Goal: Task Accomplishment & Management: Use online tool/utility

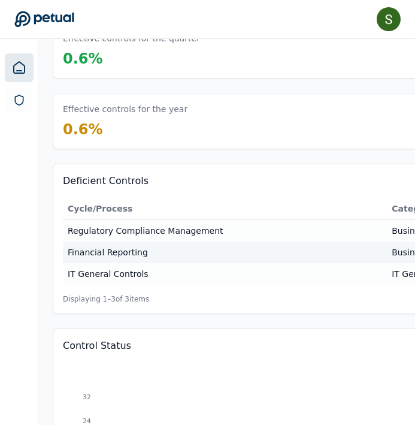
scroll to position [171, 0]
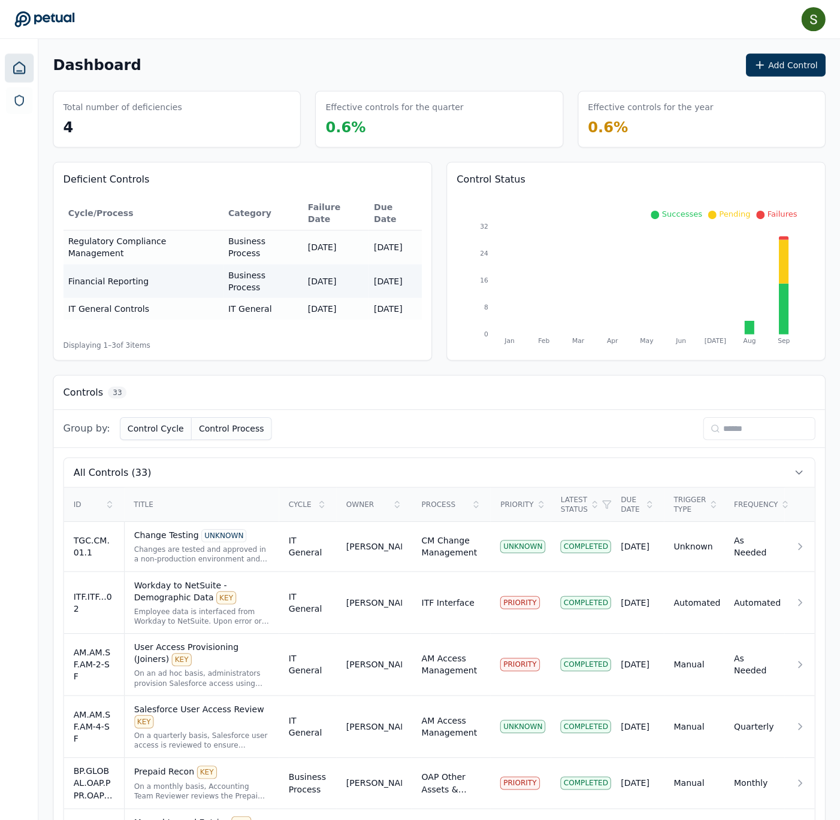
scroll to position [5, 0]
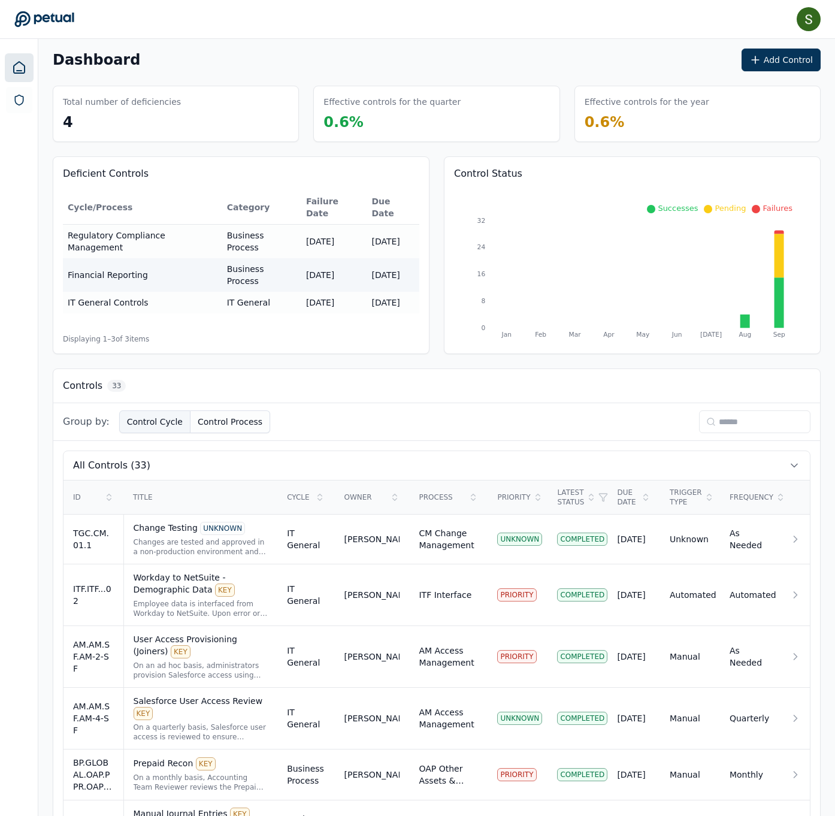
click at [190, 410] on button "Control Cycle" at bounding box center [154, 421] width 71 height 23
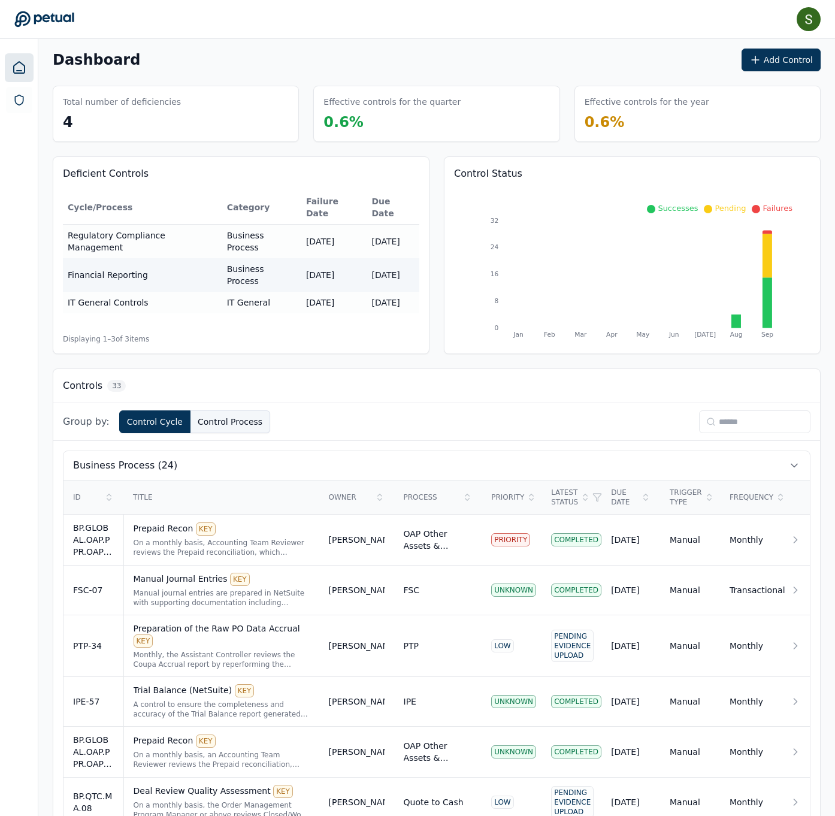
click at [261, 410] on button "Control Process" at bounding box center [230, 421] width 80 height 23
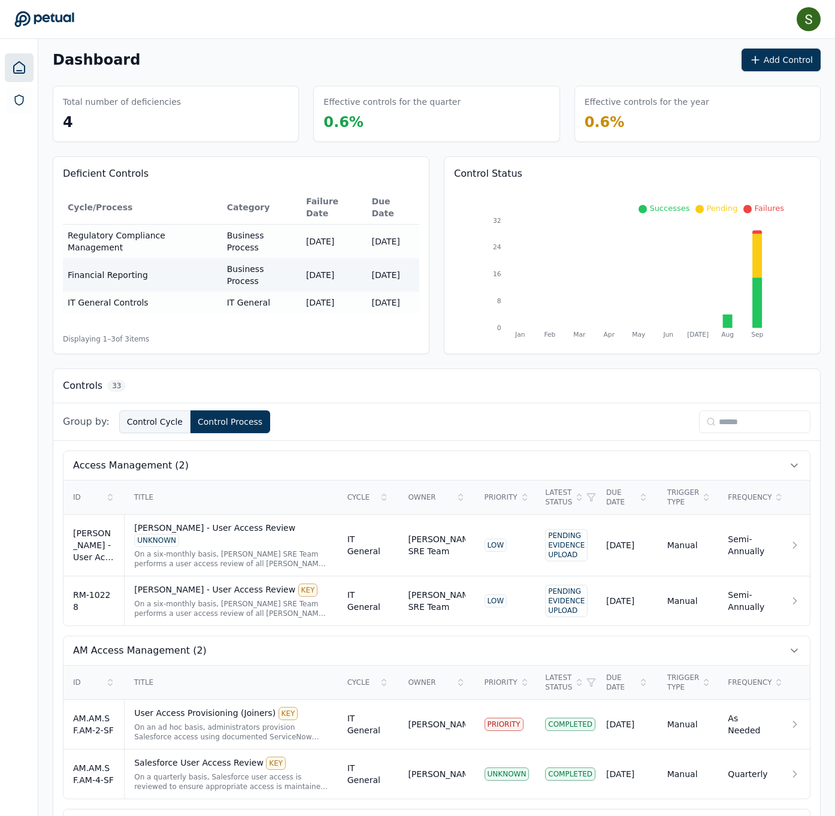
click at [190, 410] on button "Control Cycle" at bounding box center [154, 421] width 71 height 23
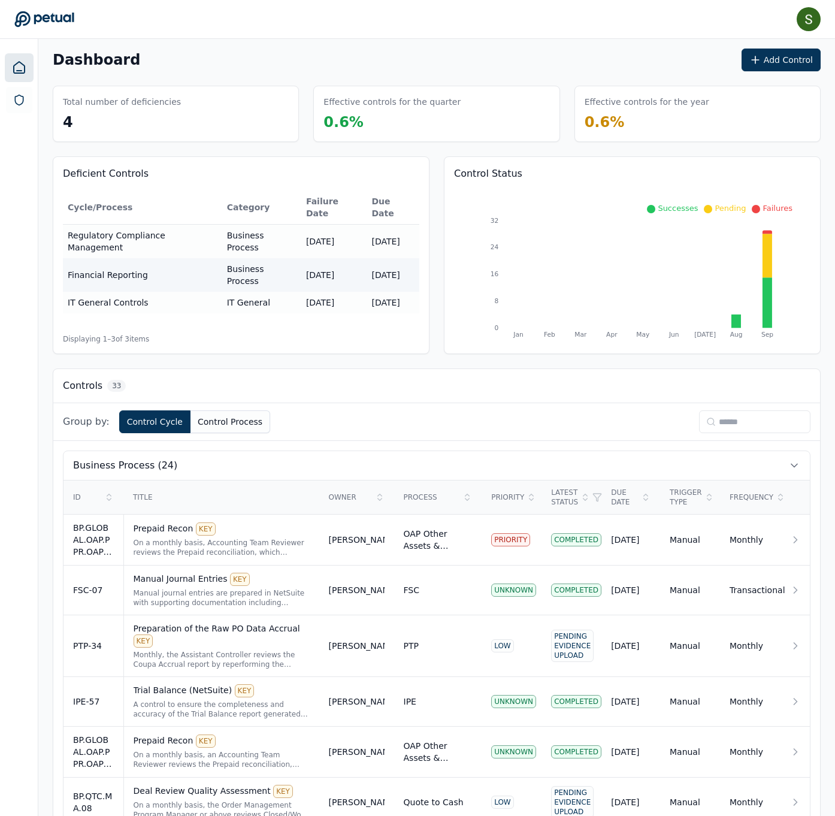
click at [95, 410] on span "Group by:" at bounding box center [86, 421] width 47 height 14
click at [419, 59] on button "Add Control" at bounding box center [780, 60] width 79 height 23
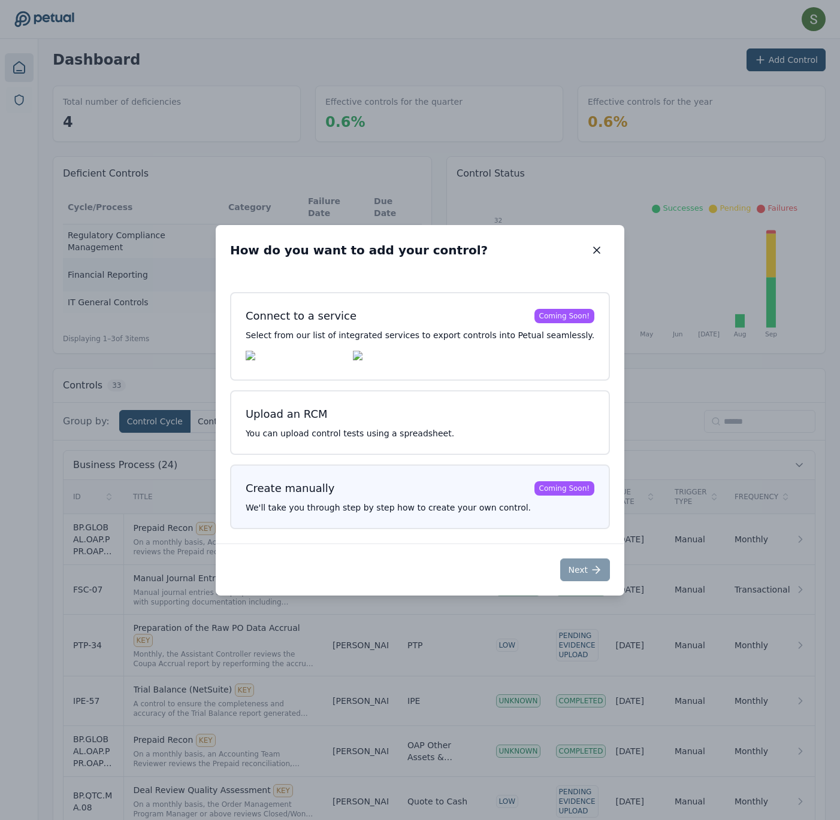
click at [316, 410] on h3 "Create manually Coming Soon!" at bounding box center [420, 488] width 349 height 17
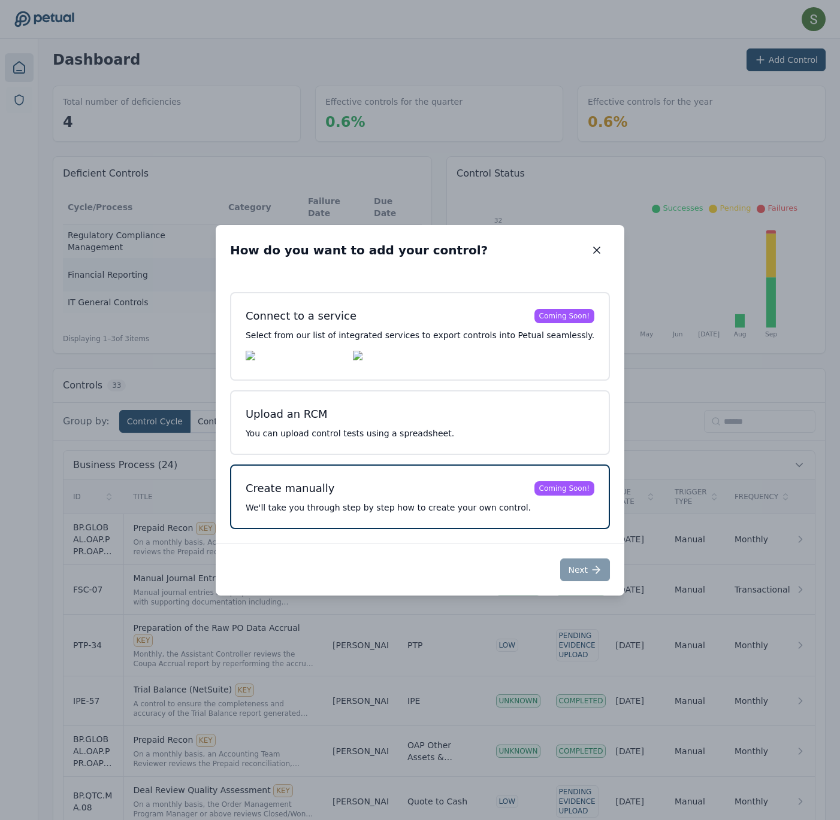
click at [419, 410] on div "Coming Soon!" at bounding box center [564, 488] width 60 height 14
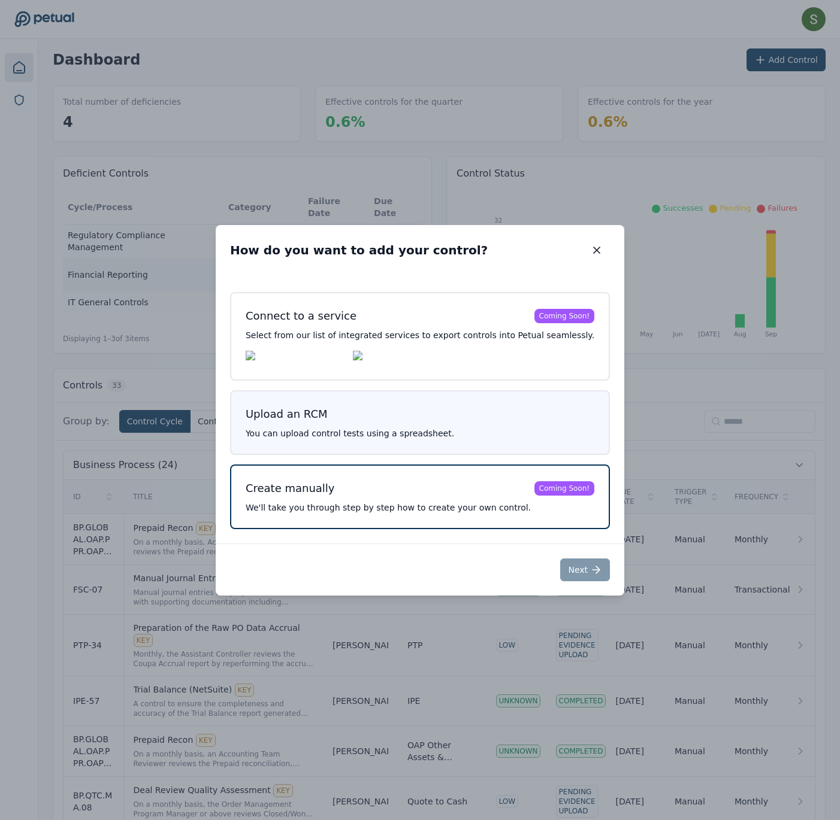
click at [419, 410] on button "Upload an RCM You can upload control tests using a spreadsheet." at bounding box center [420, 422] width 380 height 65
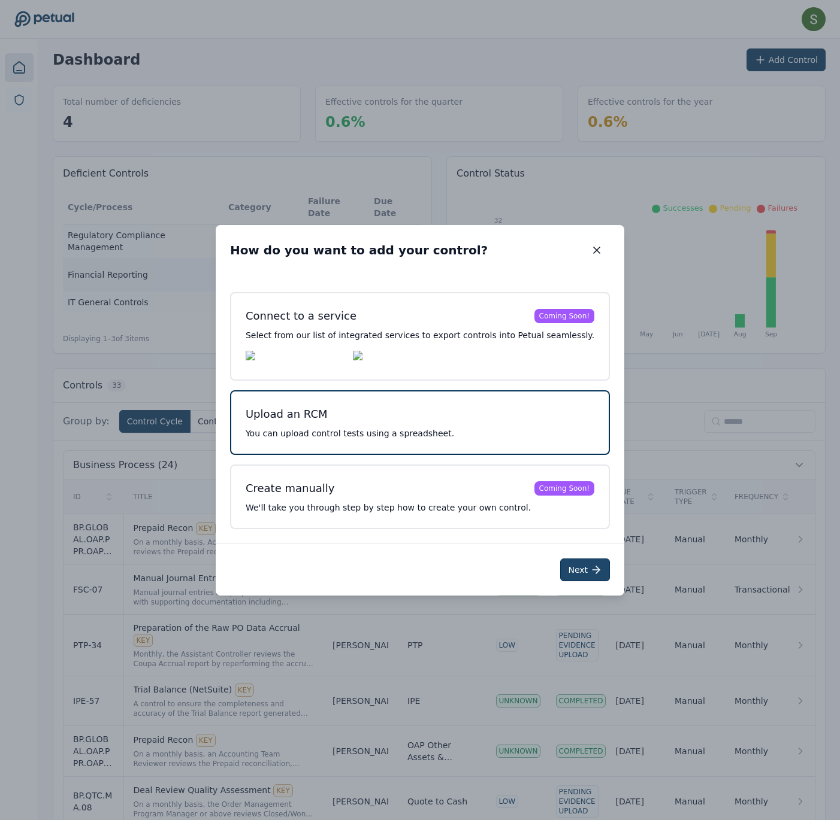
click at [419, 410] on icon at bounding box center [596, 570] width 12 height 12
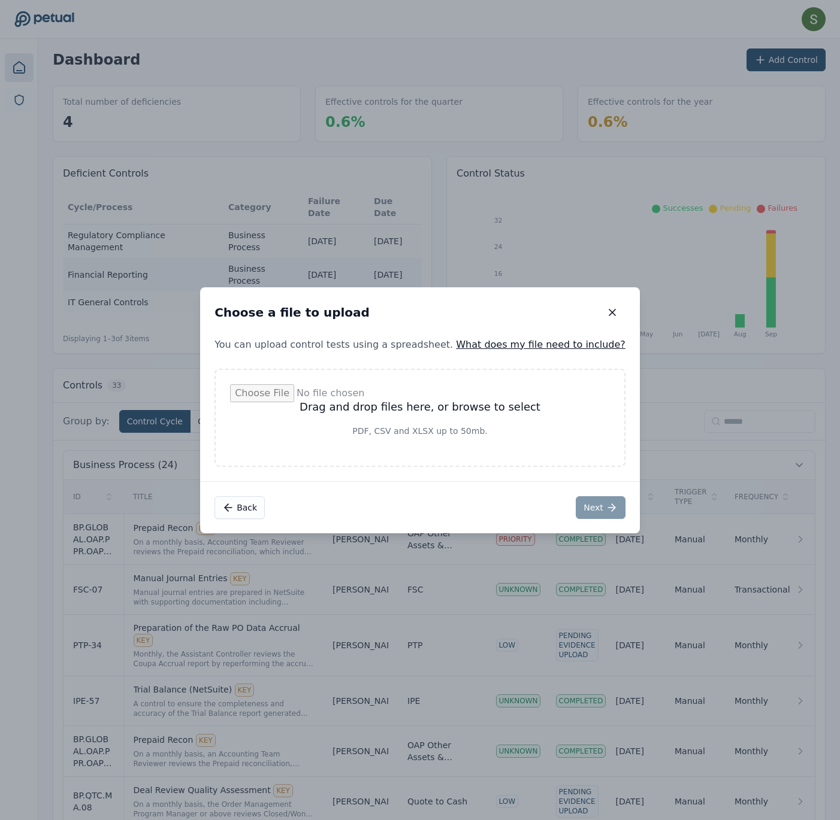
click at [419, 410] on input "file" at bounding box center [420, 417] width 380 height 67
type input "**********"
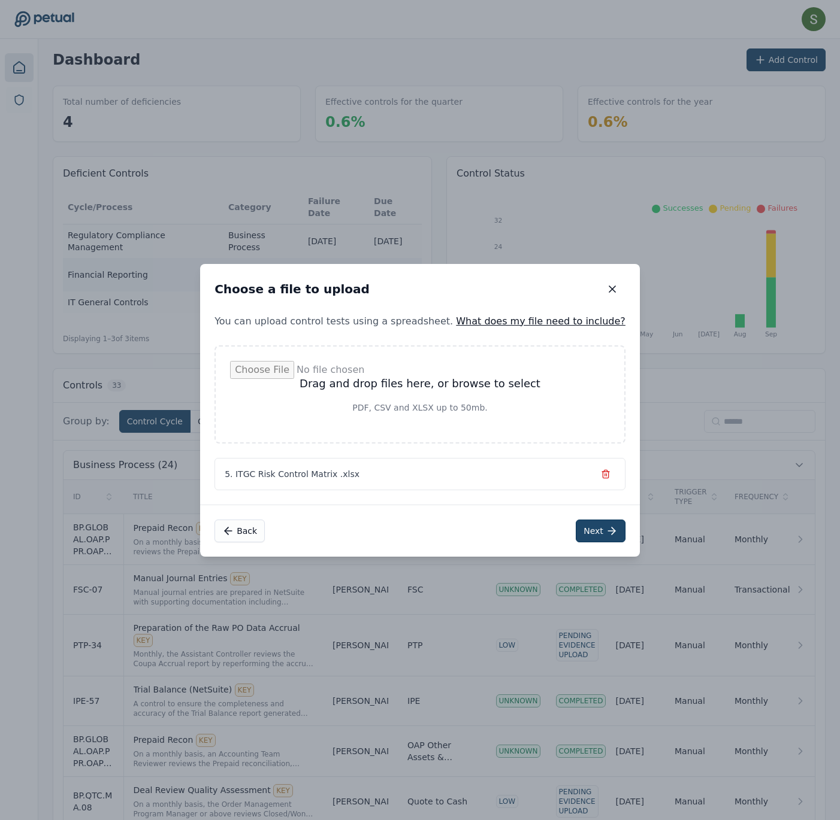
click at [419, 410] on icon at bounding box center [611, 531] width 12 height 12
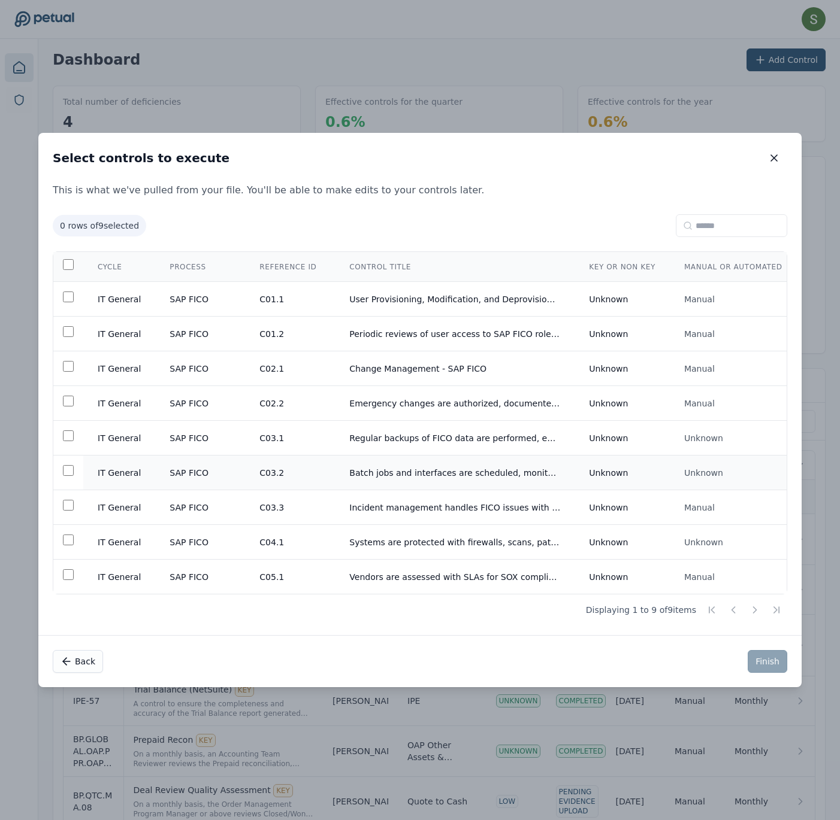
scroll to position [0, 0]
click at [419, 290] on td "User Provisioning, Modification, and Deprovisioning - SAP FICO" at bounding box center [455, 299] width 240 height 35
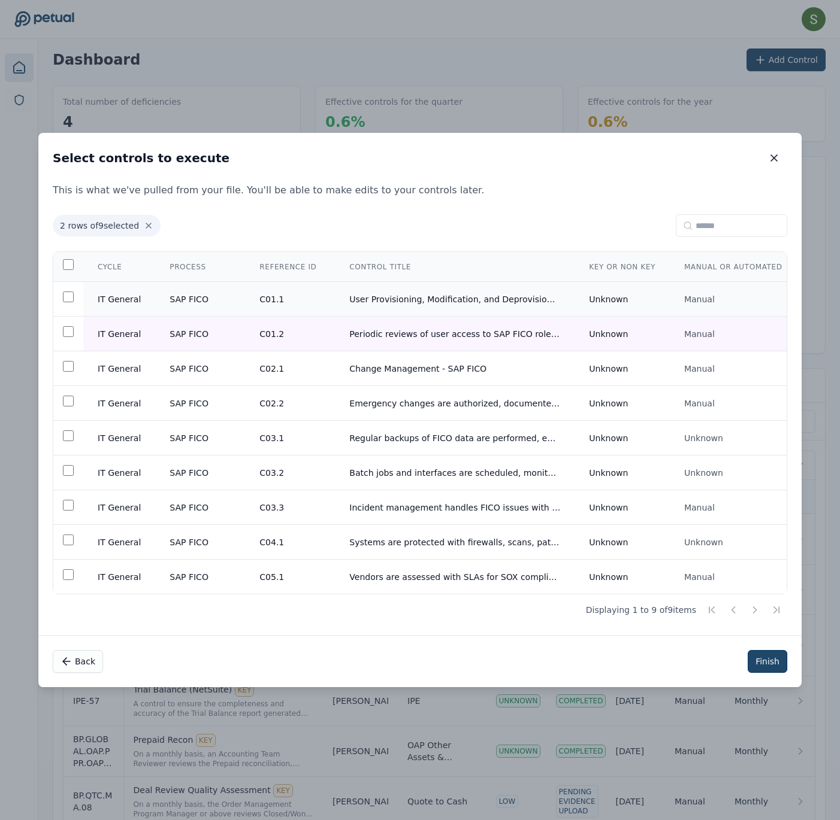
click at [155, 286] on td "IT General" at bounding box center [119, 299] width 72 height 35
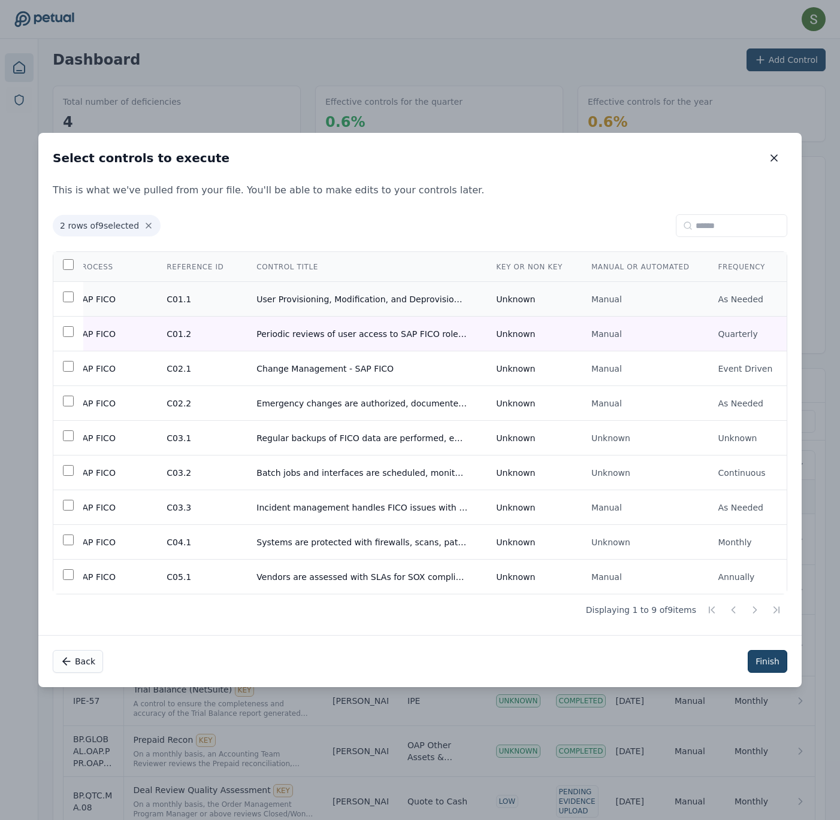
scroll to position [0, 268]
click at [337, 282] on td "User Provisioning, Modification, and Deprovisioning - SAP FICO" at bounding box center [362, 299] width 240 height 35
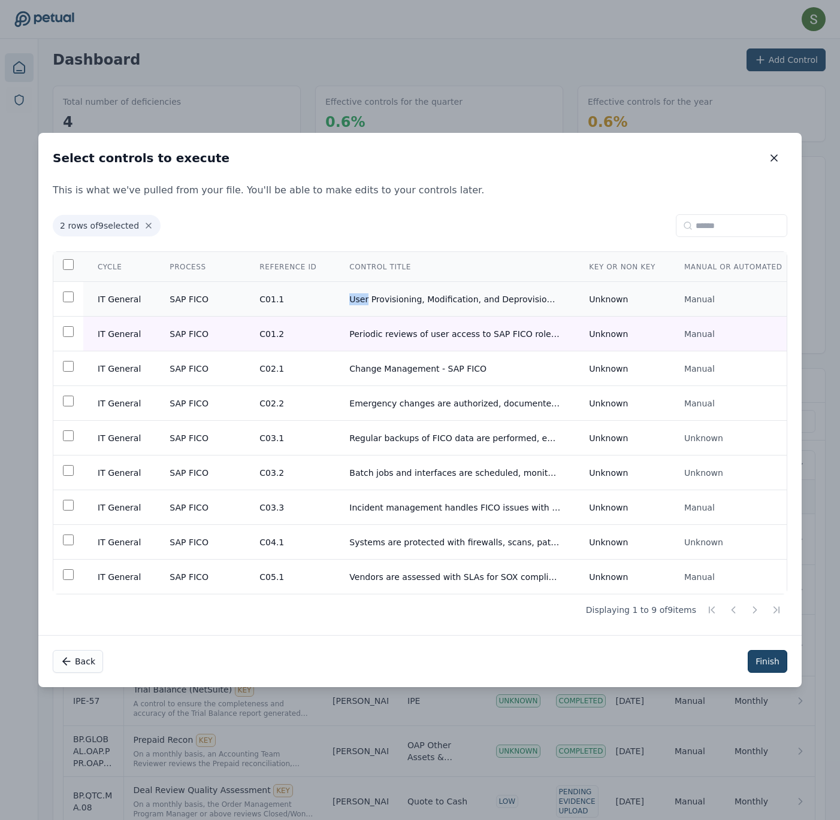
scroll to position [0, 0]
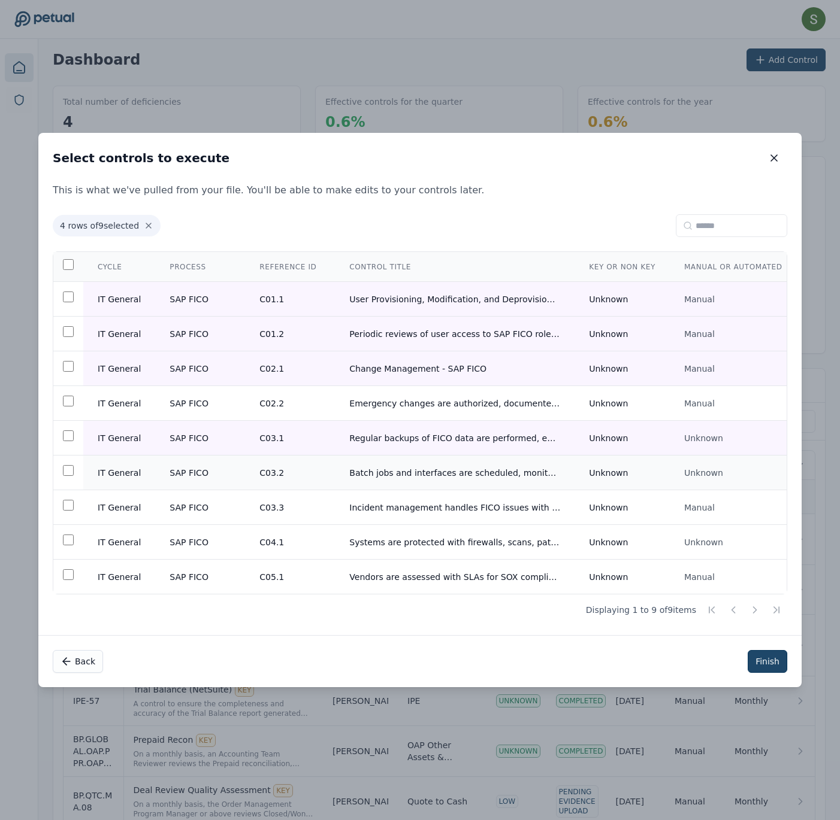
click at [77, 410] on td at bounding box center [68, 473] width 30 height 35
click at [419, 410] on button "Finish" at bounding box center [767, 661] width 40 height 23
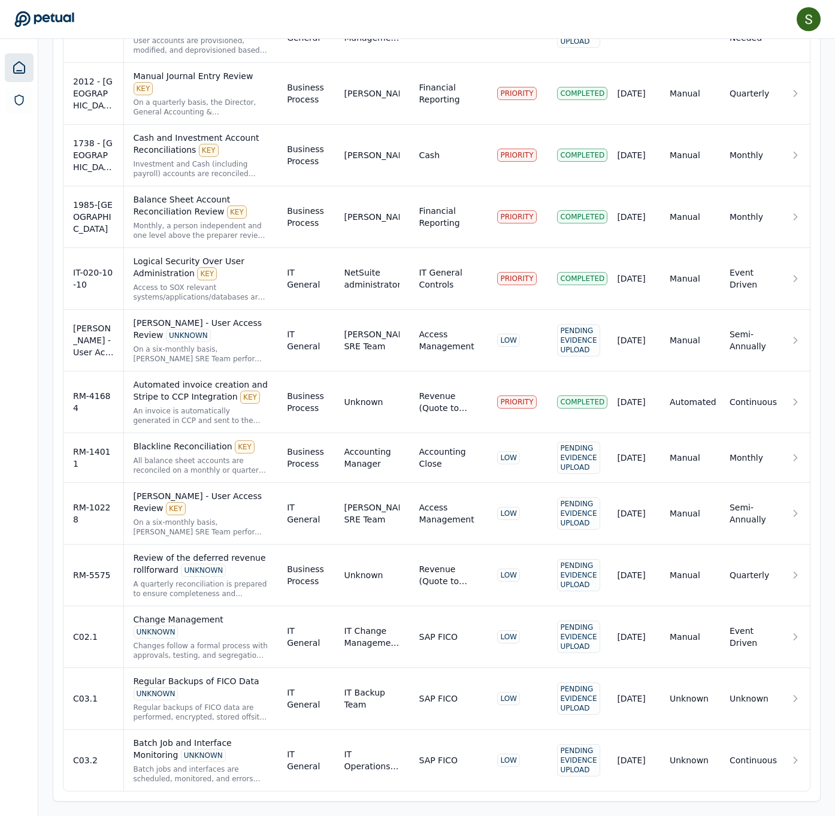
scroll to position [2013, 0]
click at [104, 38] on div "C01.1" at bounding box center [93, 32] width 41 height 12
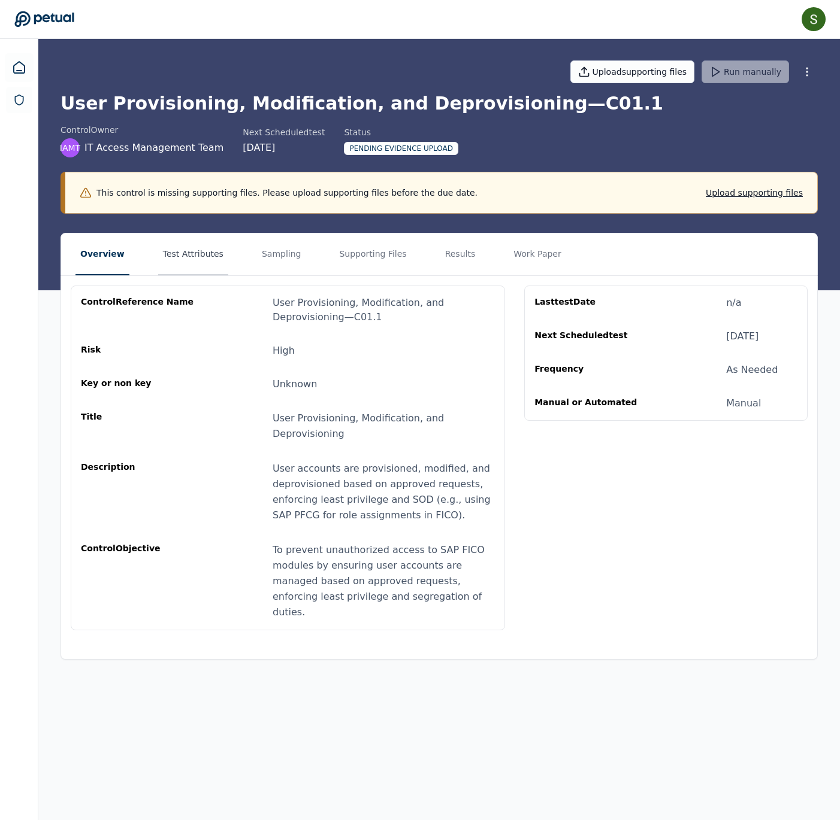
click at [217, 272] on button "Test Attributes" at bounding box center [193, 255] width 70 height 42
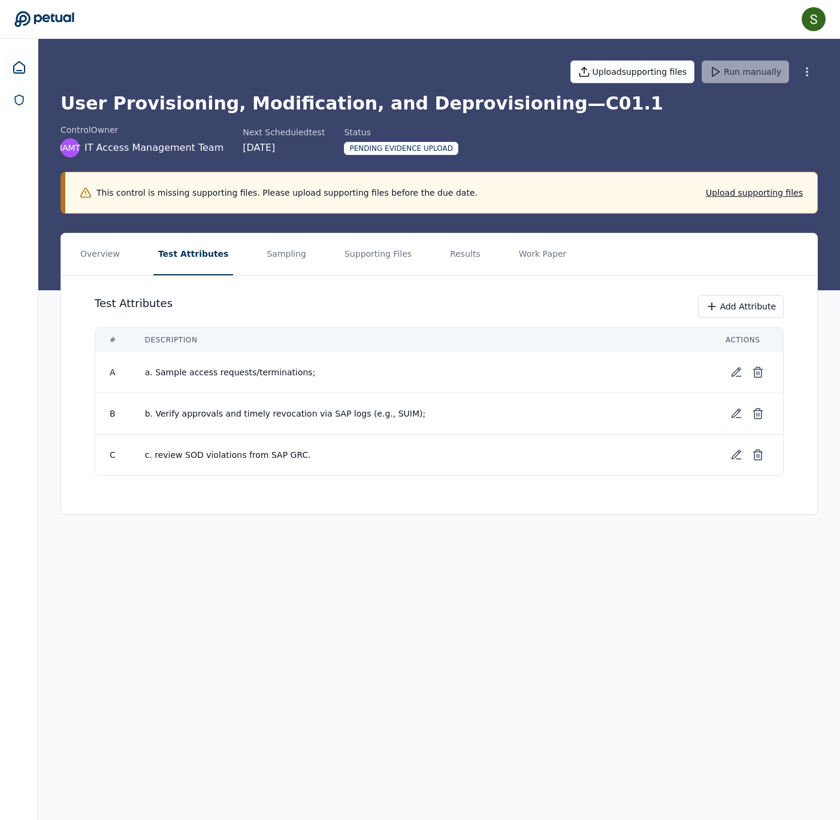
click at [419, 410] on div "Overview Test Attributes Sampling Supporting Files Results Work Paper Test Attr…" at bounding box center [439, 383] width 767 height 301
click at [419, 318] on button "Add Attribute" at bounding box center [741, 306] width 86 height 23
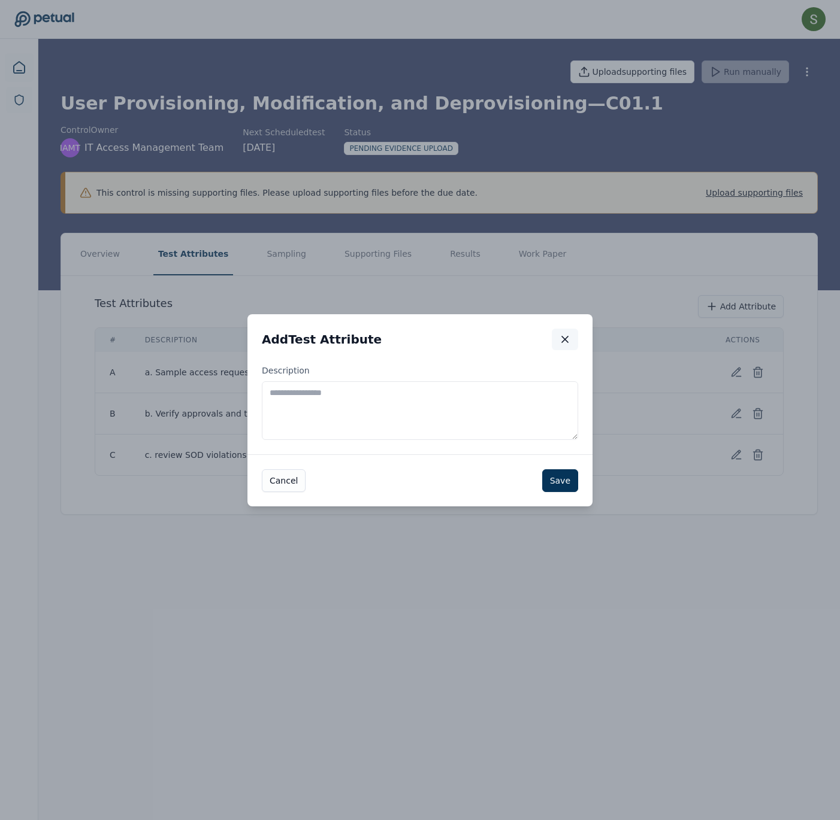
click at [419, 334] on icon "button" at bounding box center [565, 340] width 12 height 12
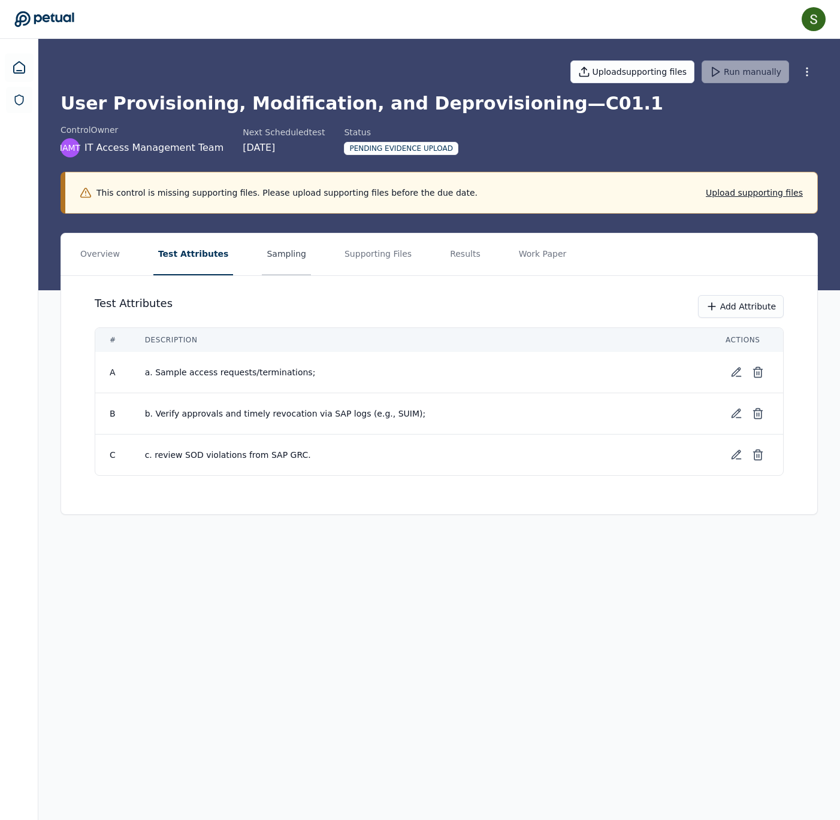
click at [311, 275] on button "Sampling" at bounding box center [286, 255] width 49 height 42
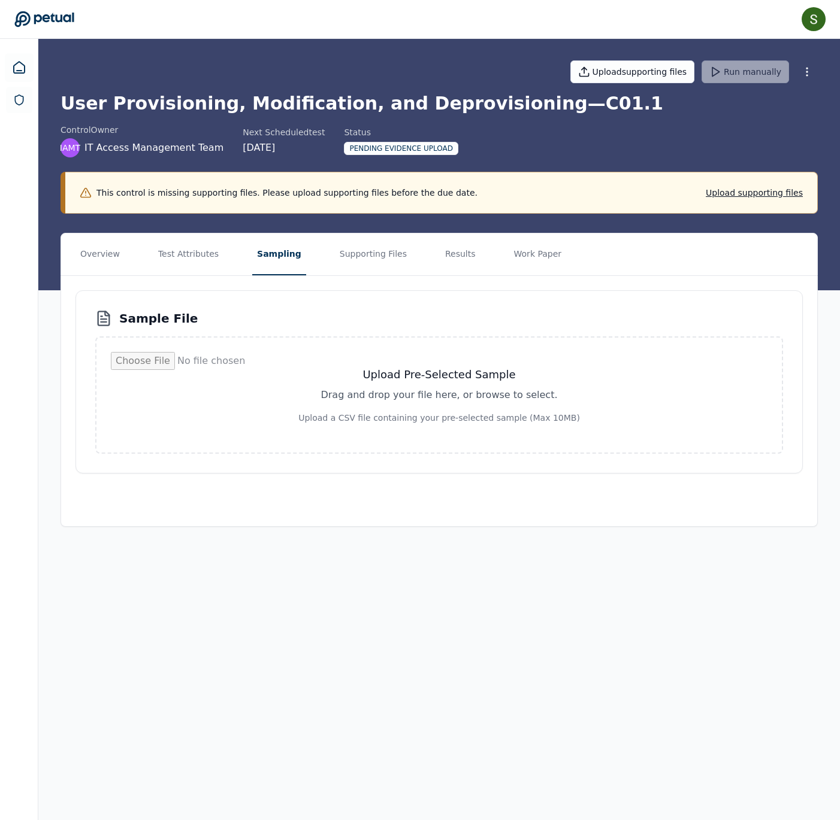
click at [419, 410] on input "file" at bounding box center [439, 395] width 656 height 86
click at [389, 410] on main "Upload supporting files Run manually User Provisioning, Modification, and Depro…" at bounding box center [438, 430] width 801 height 782
click at [419, 410] on input "file" at bounding box center [439, 395] width 656 height 86
type input "**********"
click at [411, 271] on button "Supporting Files" at bounding box center [373, 255] width 77 height 42
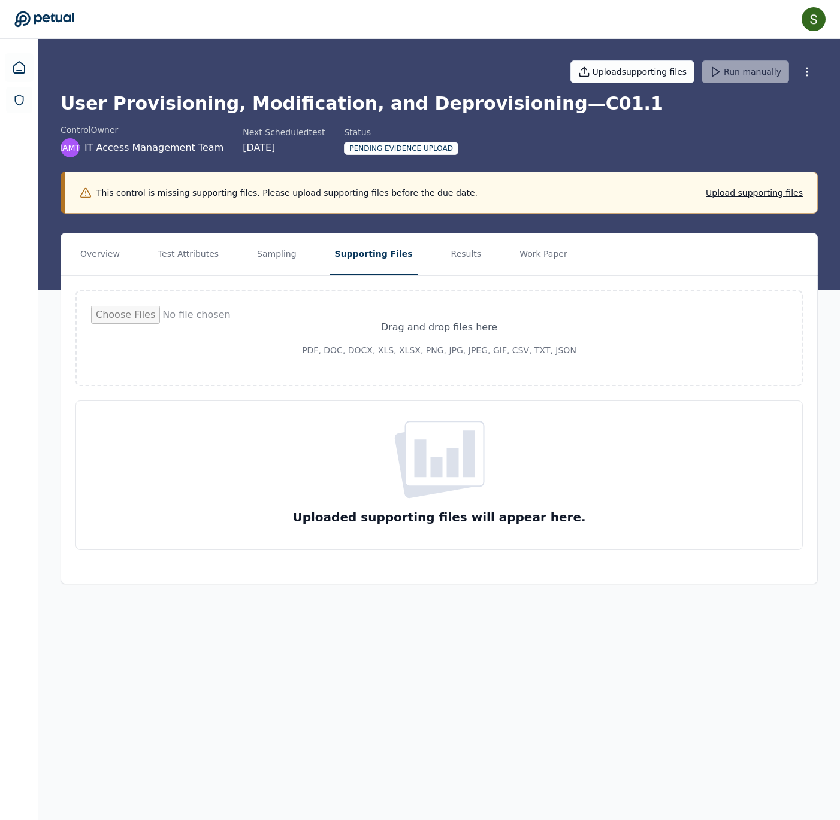
click at [419, 363] on input "file" at bounding box center [439, 338] width 696 height 65
type input "**********"
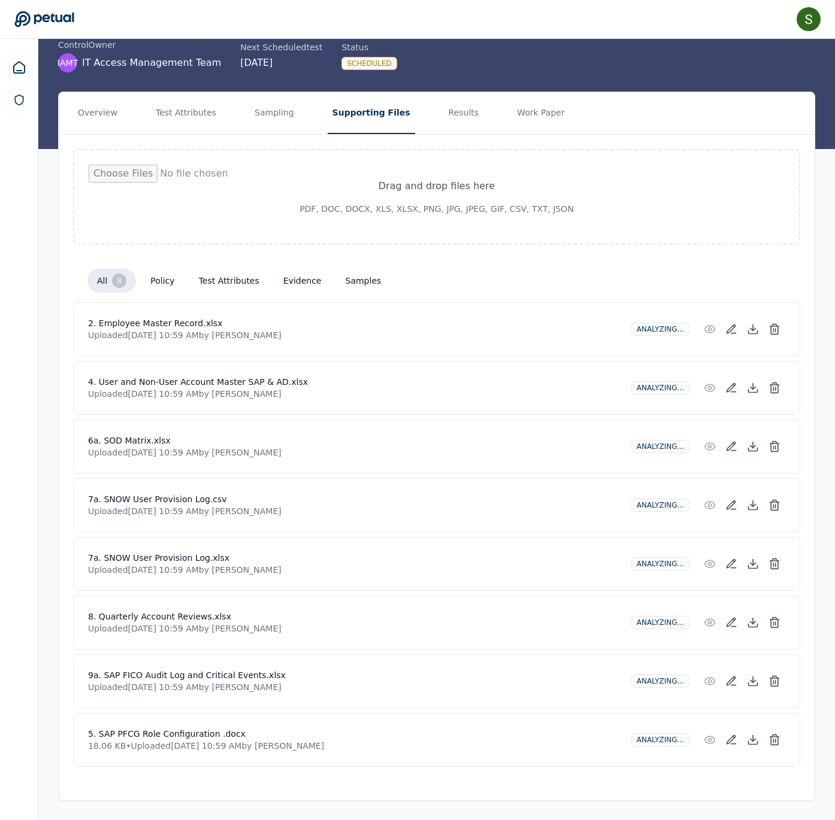
scroll to position [198, 0]
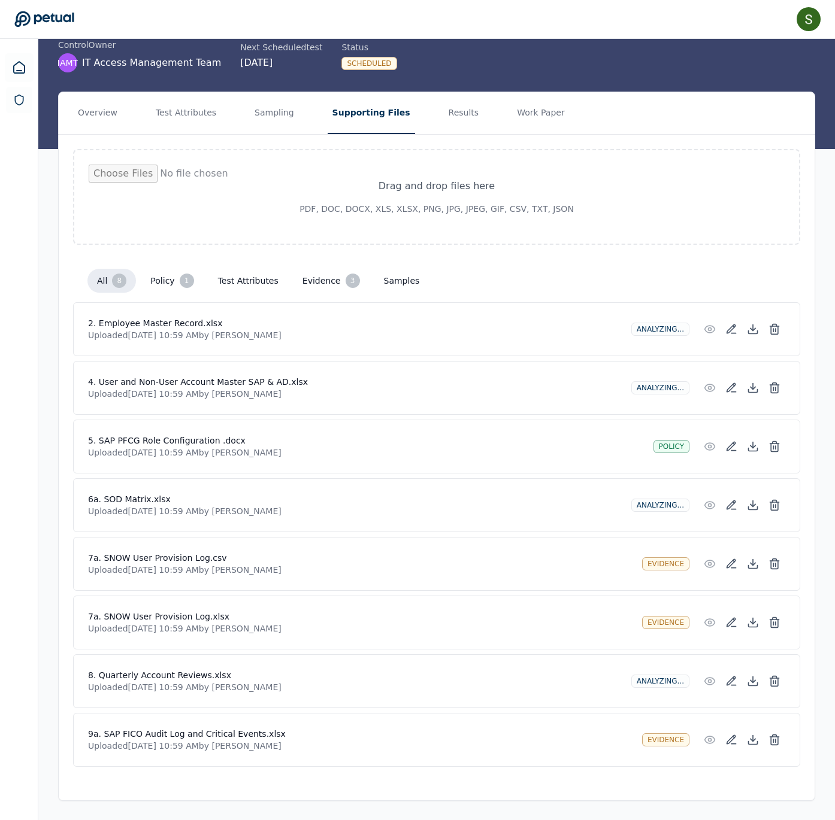
click at [174, 269] on button "Policy 1" at bounding box center [172, 281] width 62 height 24
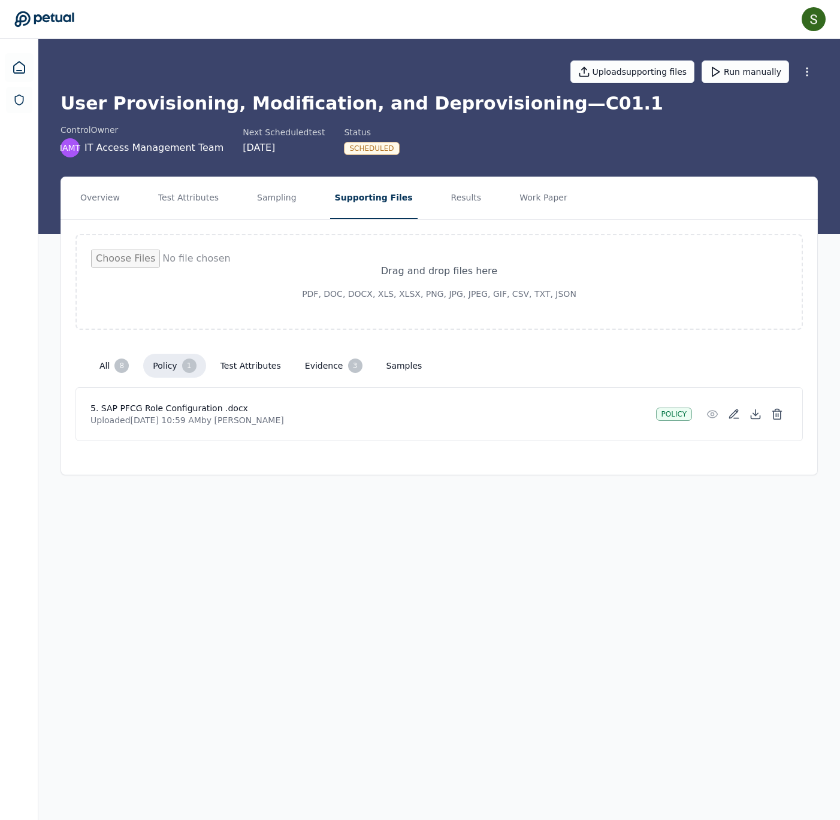
click at [402, 314] on input "file" at bounding box center [439, 282] width 696 height 65
type input "**********"
click at [295, 377] on button "Test Attributes" at bounding box center [255, 366] width 80 height 22
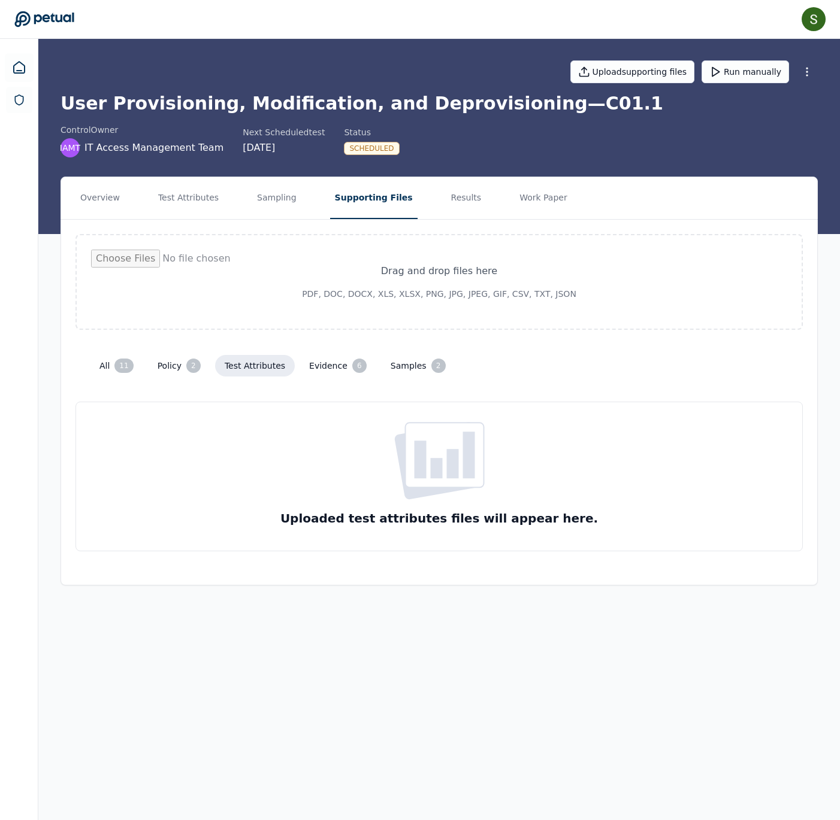
click at [374, 378] on button "Evidence 6" at bounding box center [337, 366] width 77 height 24
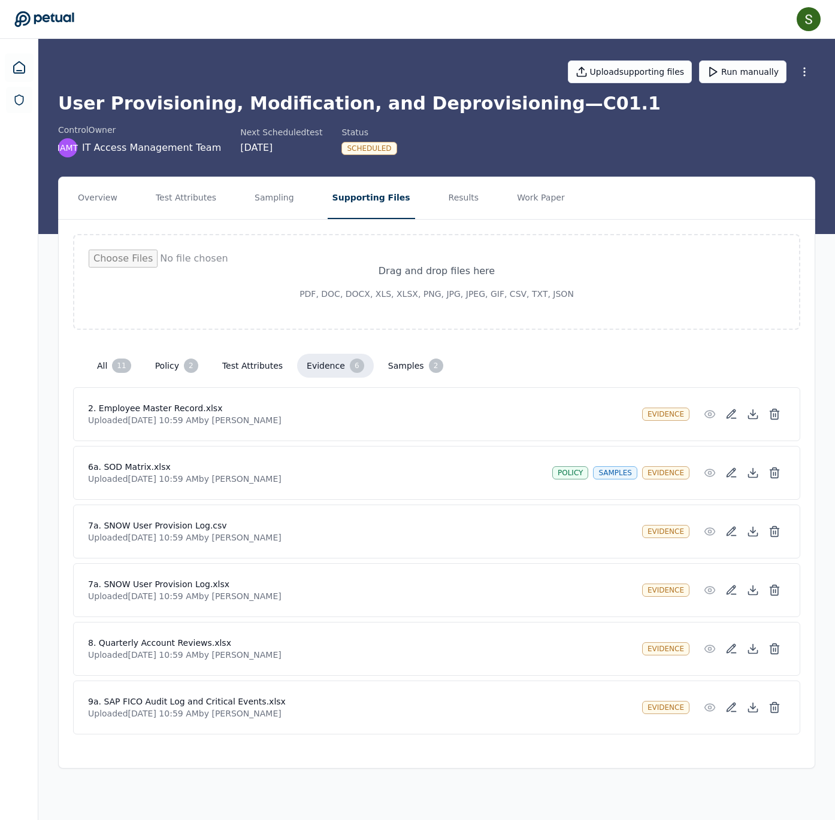
scroll to position [65, 0]
click at [419, 354] on button "Samples 2" at bounding box center [415, 366] width 74 height 24
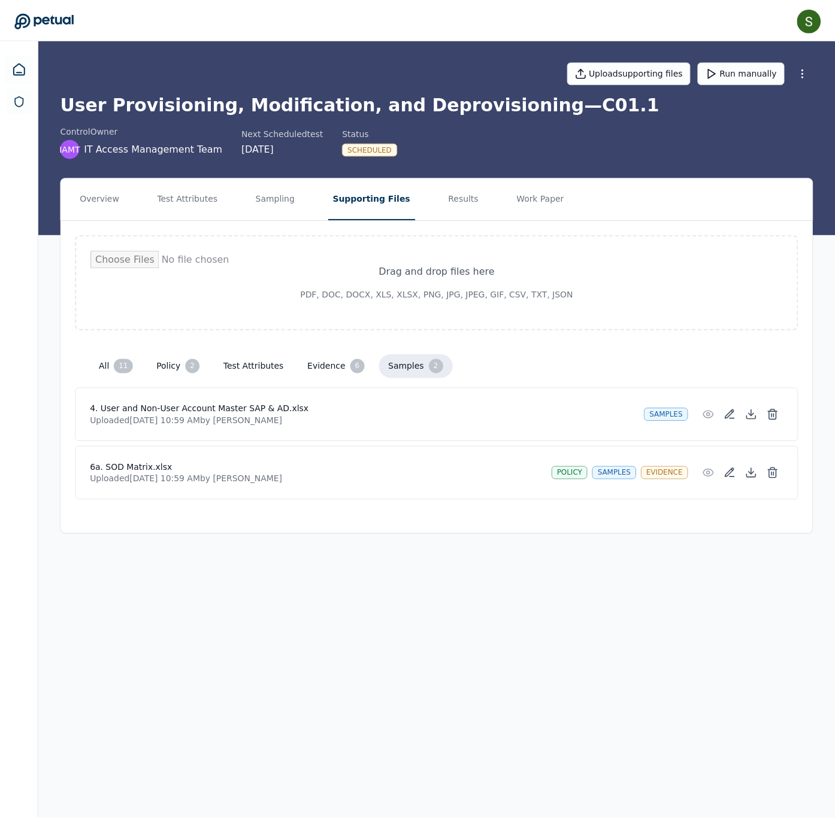
scroll to position [0, 0]
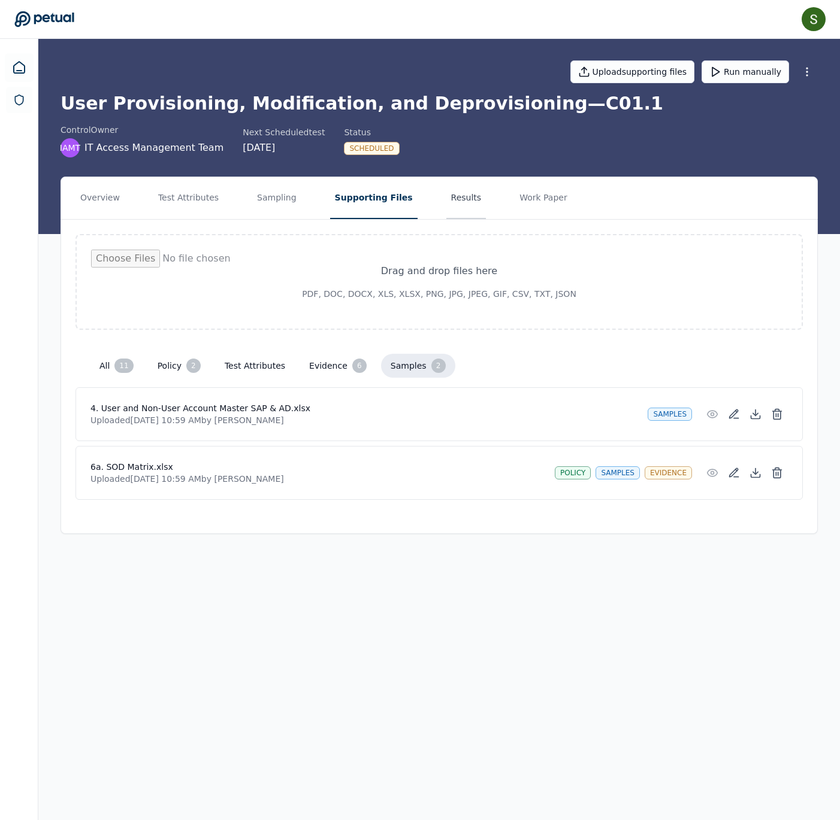
click at [419, 210] on button "Results" at bounding box center [466, 198] width 40 height 42
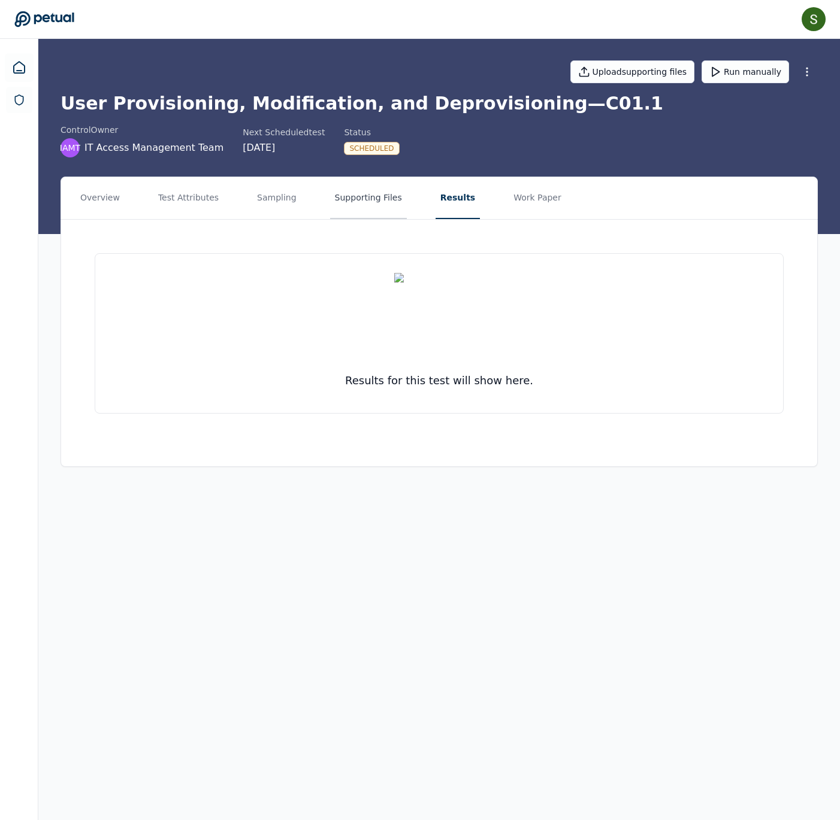
click at [407, 207] on button "Supporting Files" at bounding box center [368, 198] width 77 height 42
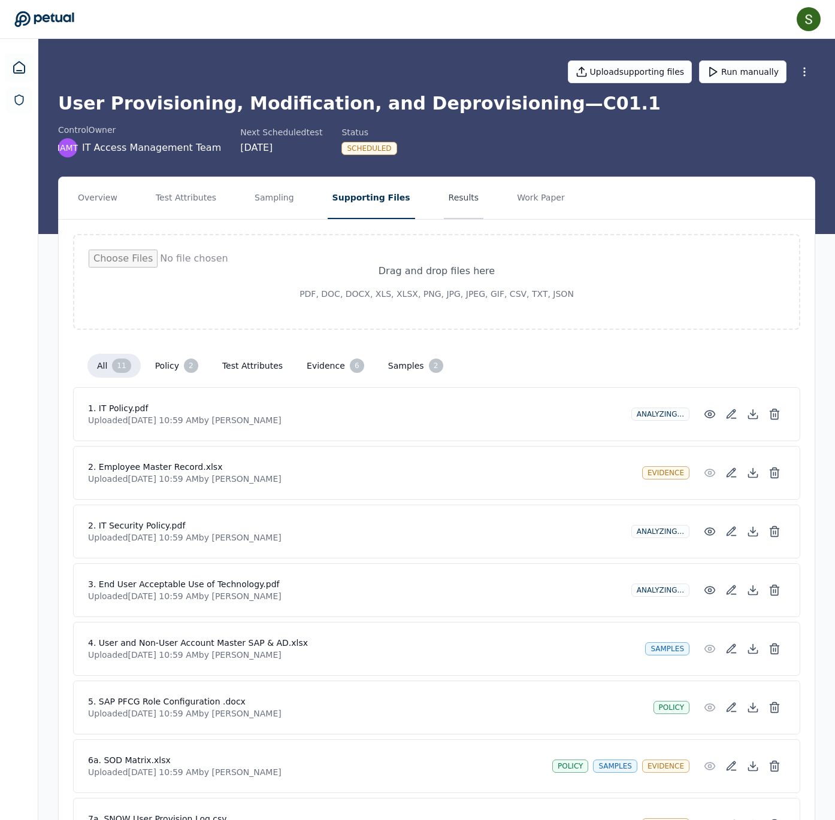
click at [419, 219] on button "Results" at bounding box center [464, 198] width 40 height 42
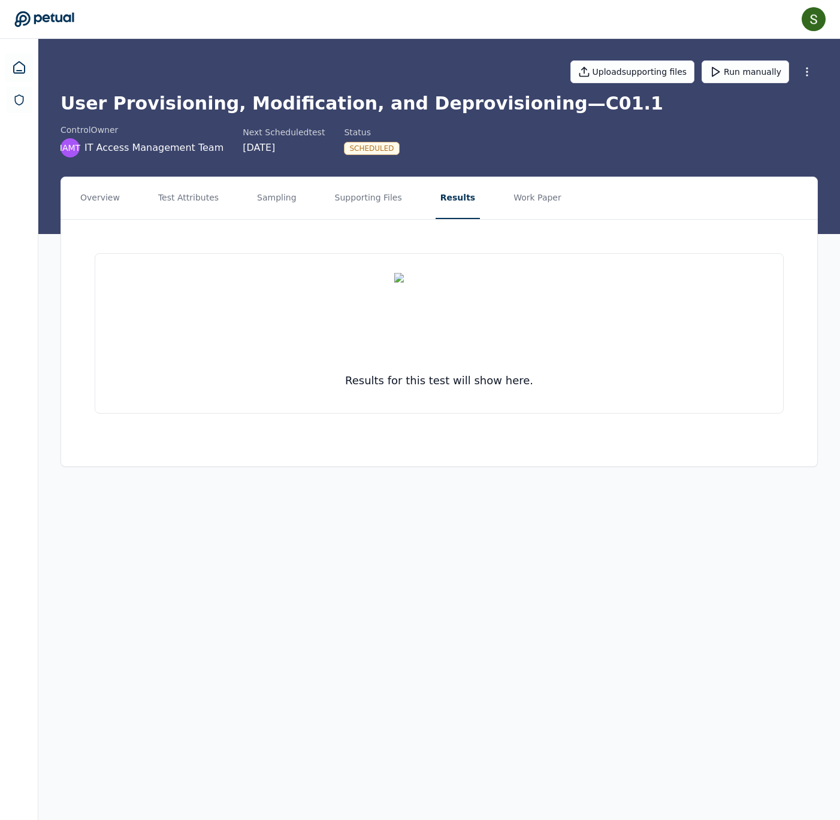
click at [419, 350] on img at bounding box center [439, 318] width 90 height 90
click at [407, 218] on button "Supporting Files" at bounding box center [368, 198] width 77 height 42
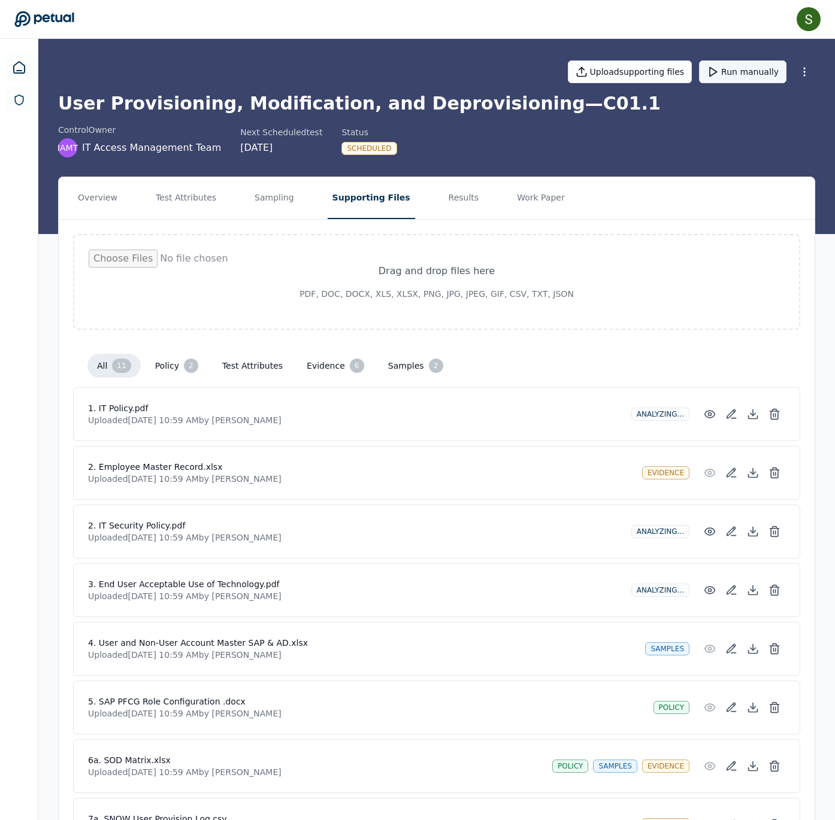
click at [419, 80] on button "Run manually" at bounding box center [742, 71] width 87 height 23
click at [419, 219] on button "Results" at bounding box center [464, 198] width 40 height 42
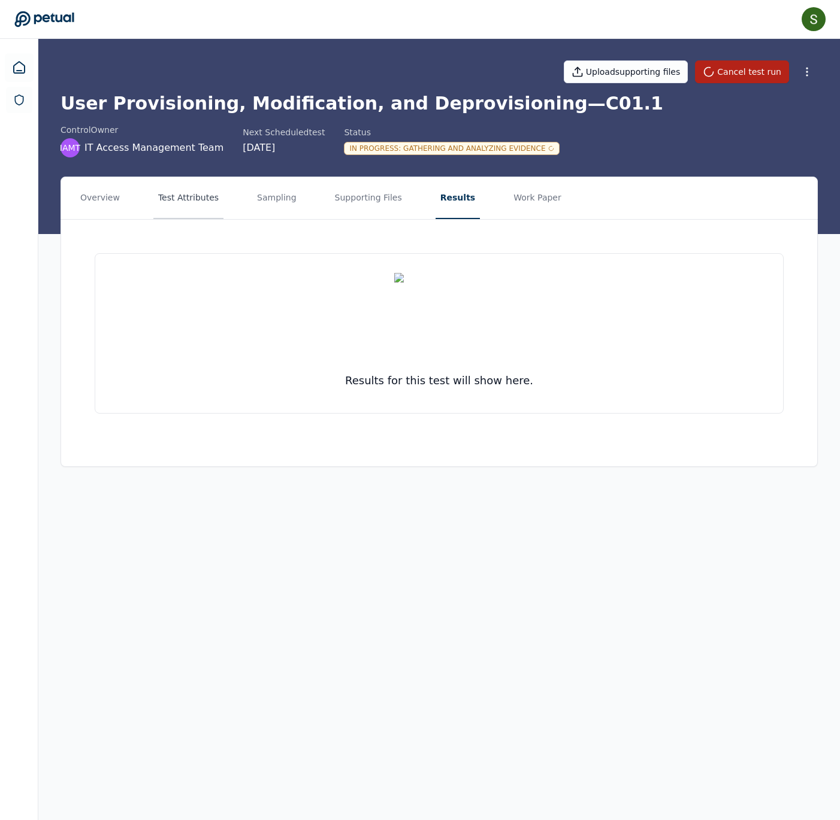
click at [214, 217] on button "Test Attributes" at bounding box center [188, 198] width 70 height 42
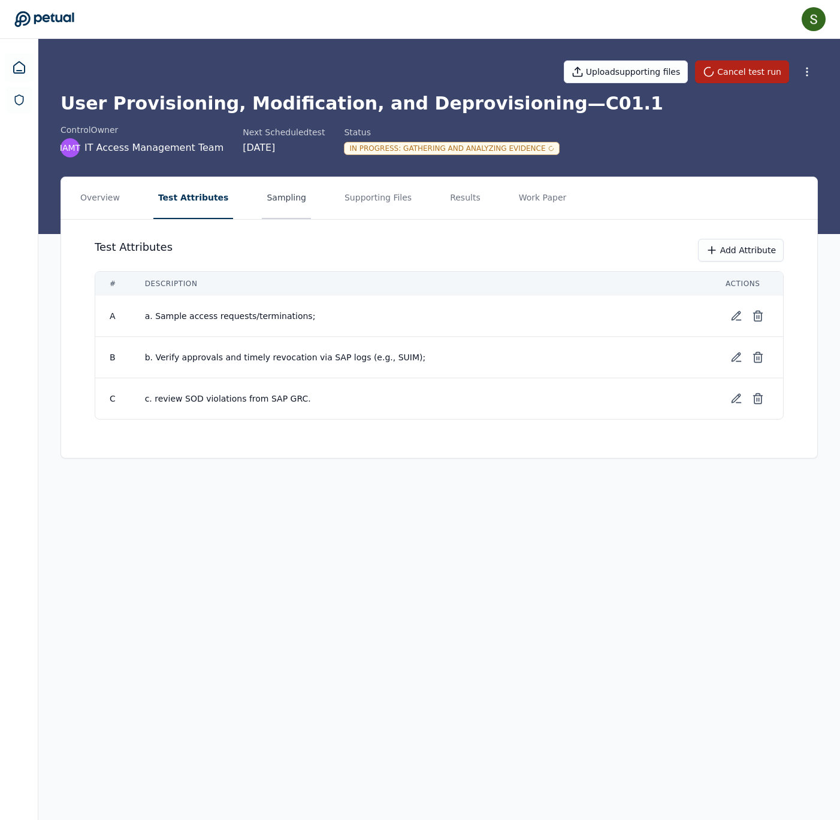
click at [292, 217] on button "Sampling" at bounding box center [286, 198] width 49 height 42
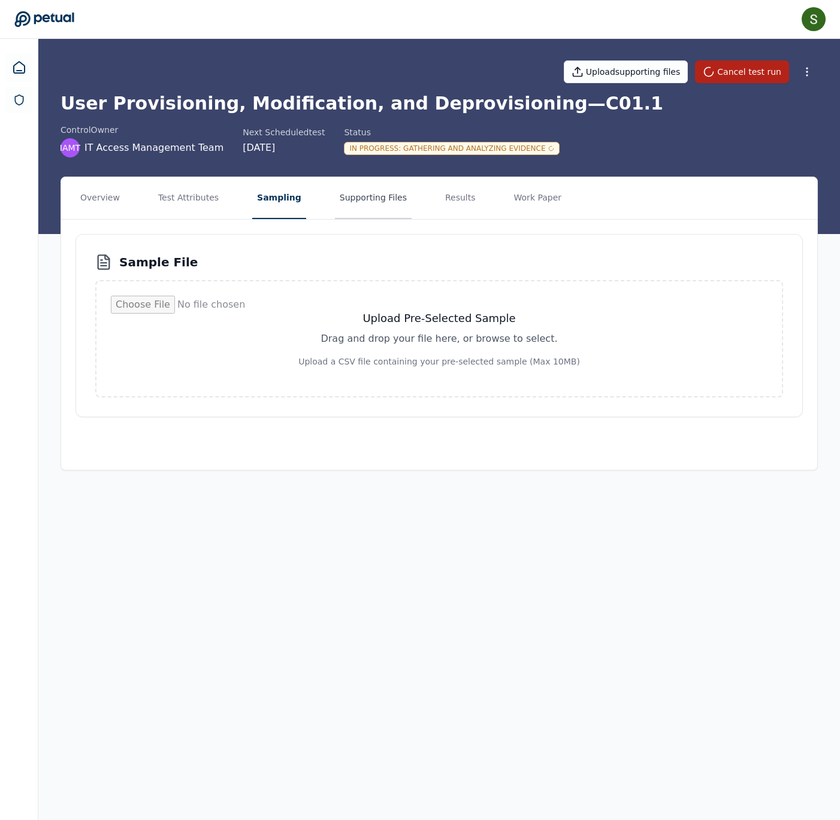
click at [411, 216] on button "Supporting Files" at bounding box center [373, 198] width 77 height 42
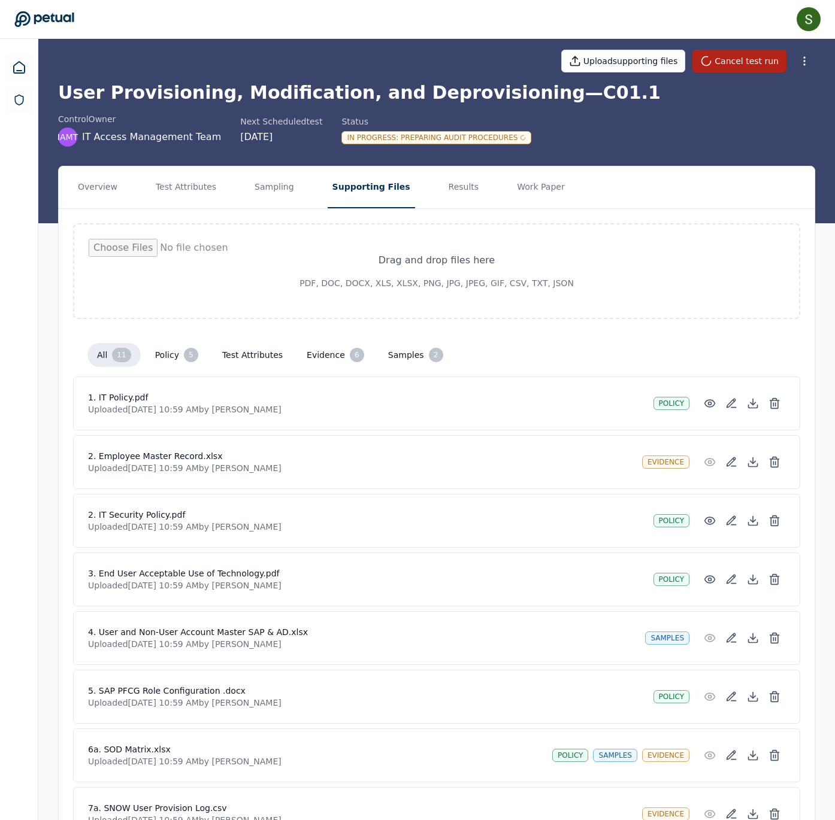
scroll to position [8, 0]
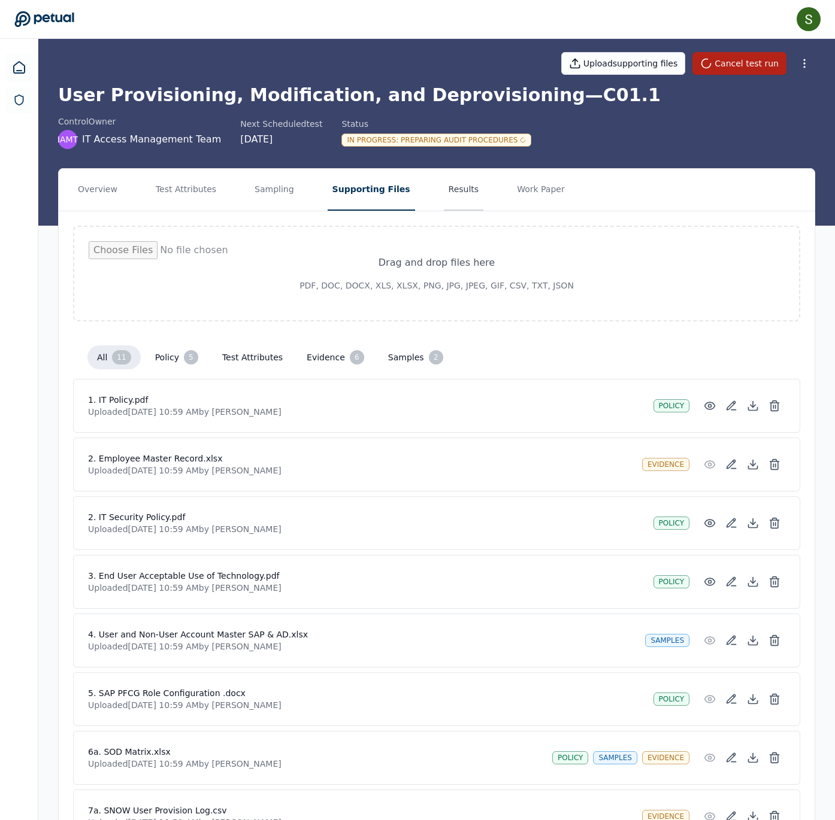
click at [419, 206] on button "Results" at bounding box center [464, 190] width 40 height 42
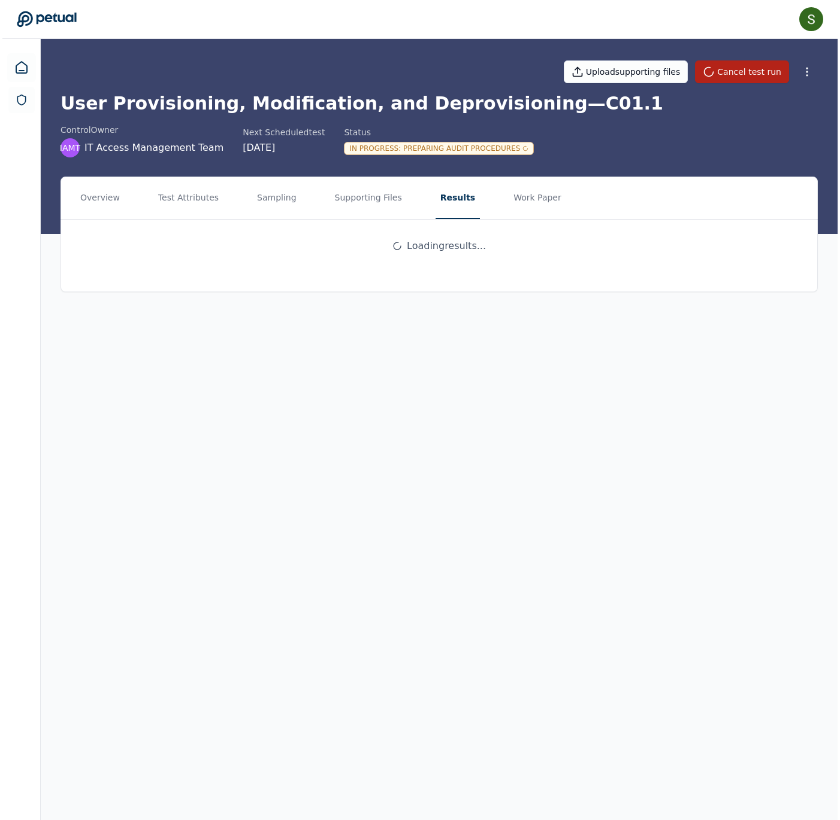
scroll to position [0, 0]
click at [419, 362] on img at bounding box center [439, 318] width 90 height 90
click at [419, 155] on div "In Progress : Preparing Audit Procedures" at bounding box center [439, 148] width 190 height 13
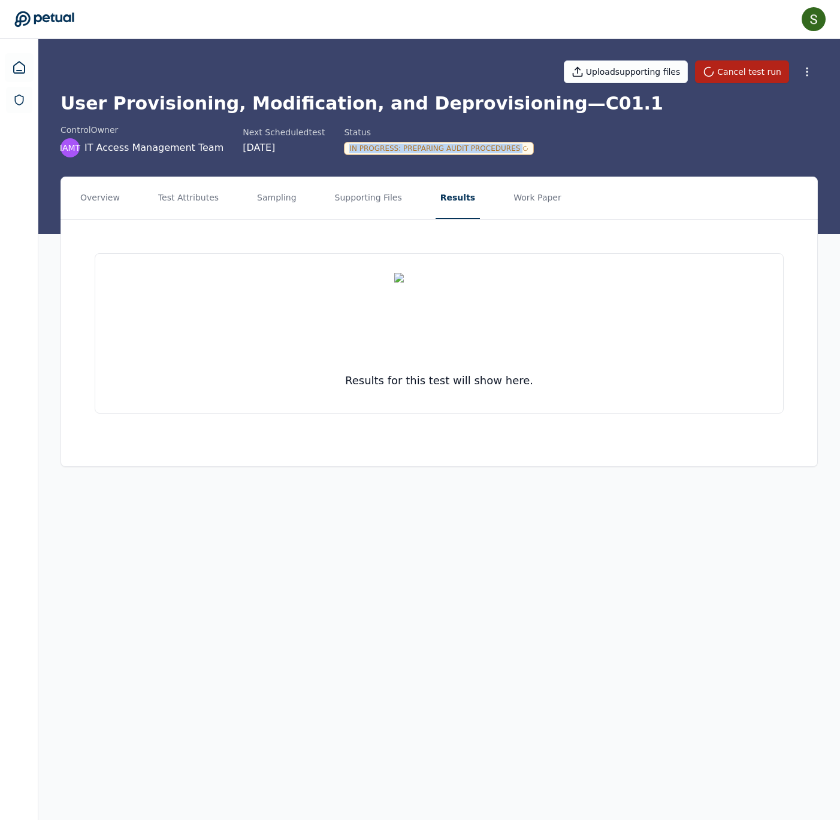
click at [419, 155] on div "In Progress : Preparing Audit Procedures" at bounding box center [439, 148] width 190 height 13
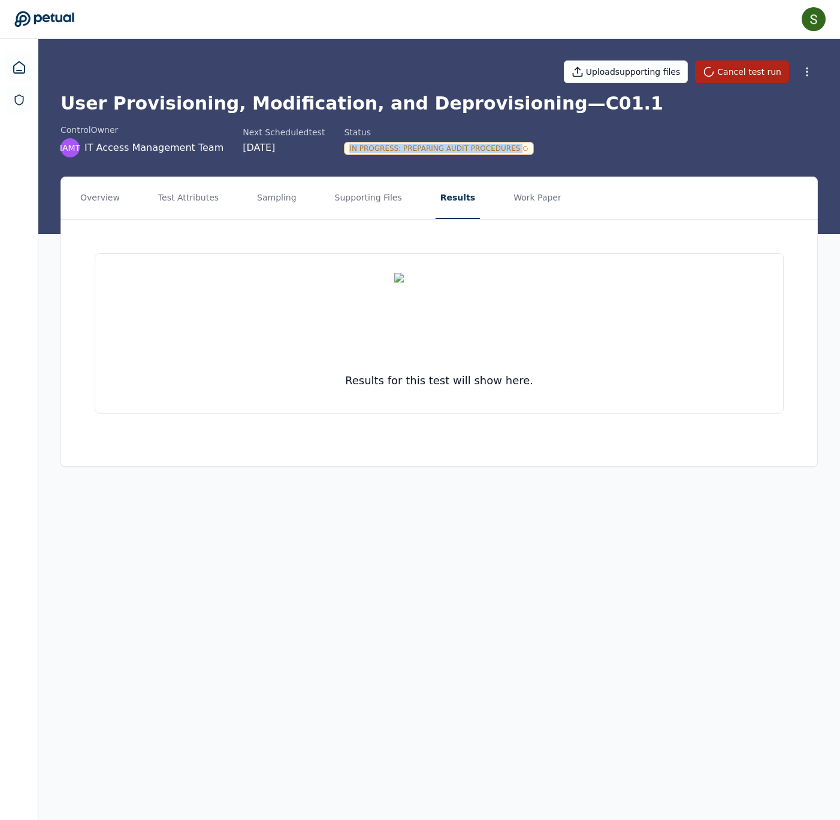
click at [419, 155] on div "In Progress : Preparing Audit Procedures" at bounding box center [439, 148] width 190 height 13
click at [419, 176] on div "Upload supporting files Cancel test run User Provisioning, Modification, and De…" at bounding box center [438, 136] width 801 height 195
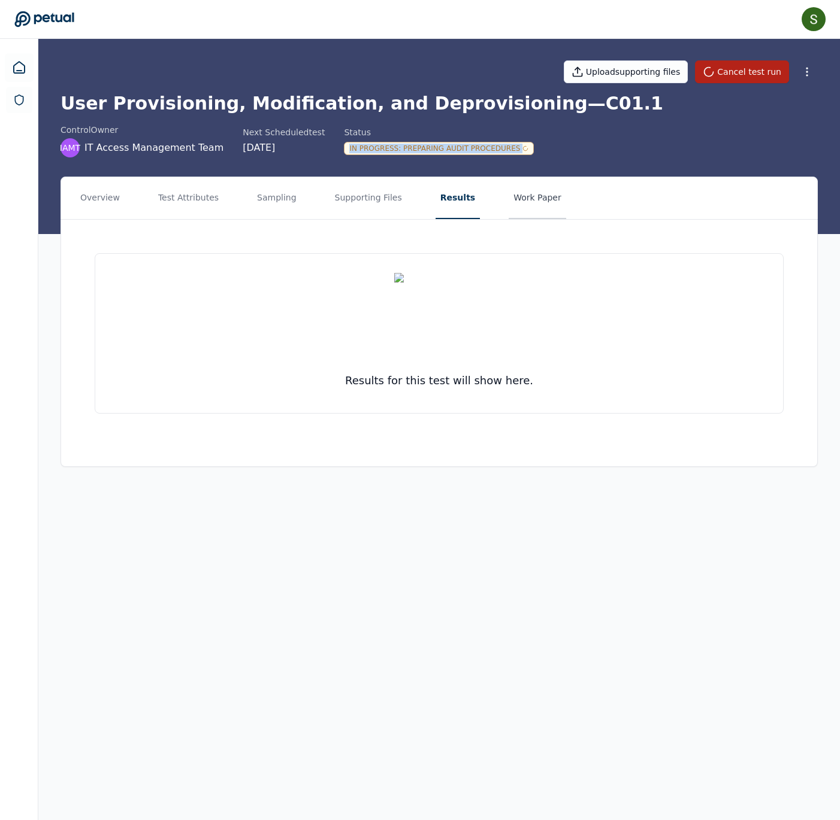
click at [419, 219] on button "Work Paper" at bounding box center [536, 198] width 57 height 42
click at [419, 214] on button "Results" at bounding box center [455, 198] width 40 height 42
click at [419, 152] on div "control Owner IAMT IT Access Management Team Next Scheduled test [DATE] Status …" at bounding box center [438, 141] width 757 height 34
click at [407, 201] on button "Supporting Files" at bounding box center [368, 198] width 77 height 42
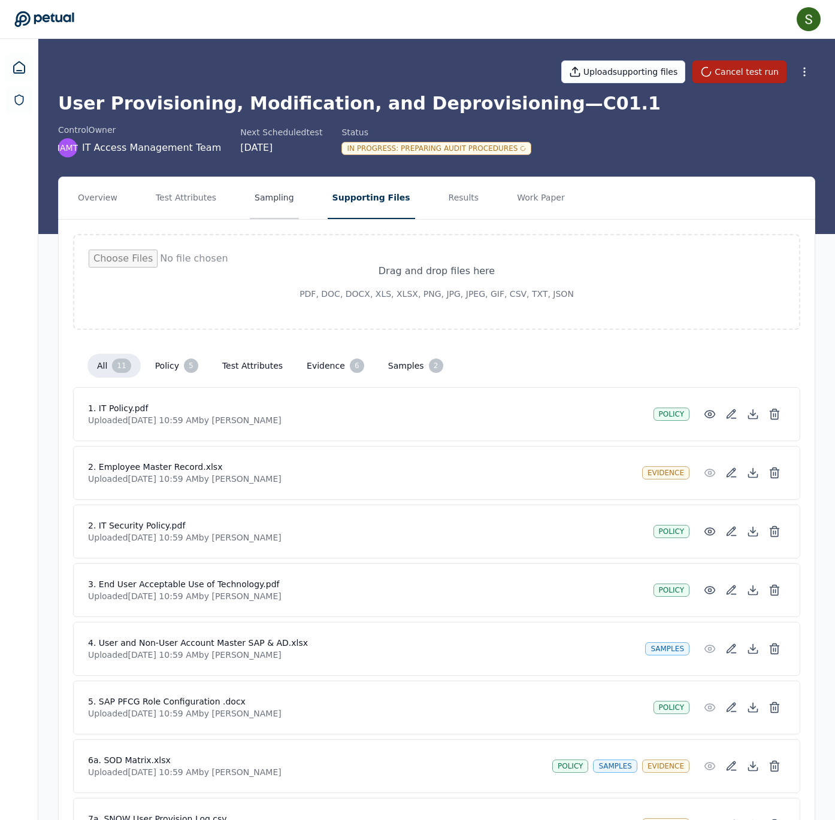
click at [299, 214] on button "Sampling" at bounding box center [274, 198] width 49 height 42
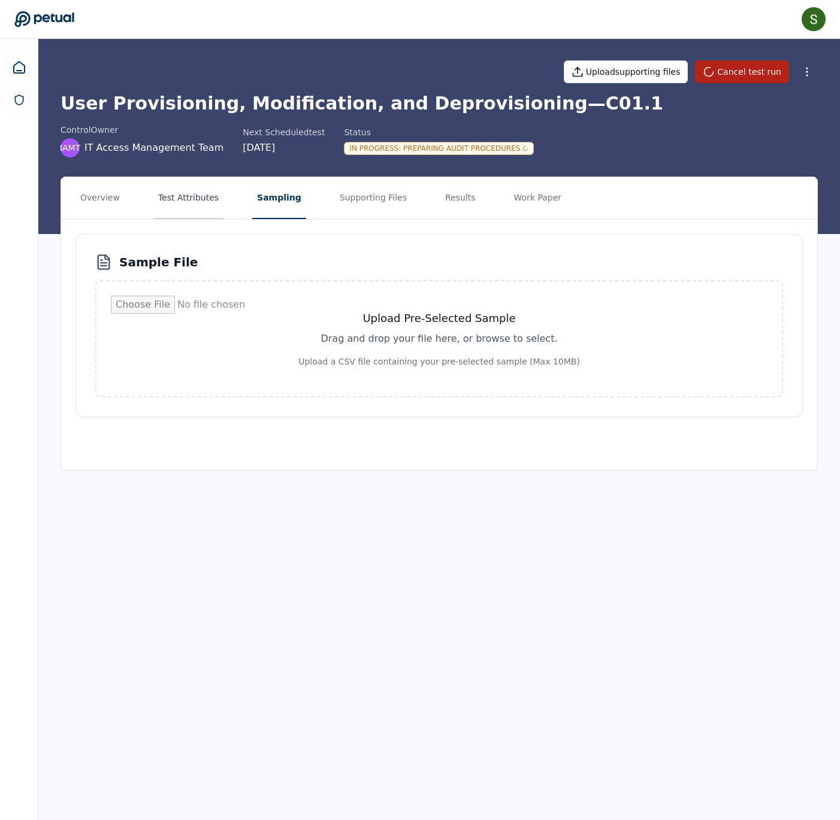
click at [207, 217] on button "Test Attributes" at bounding box center [188, 198] width 70 height 42
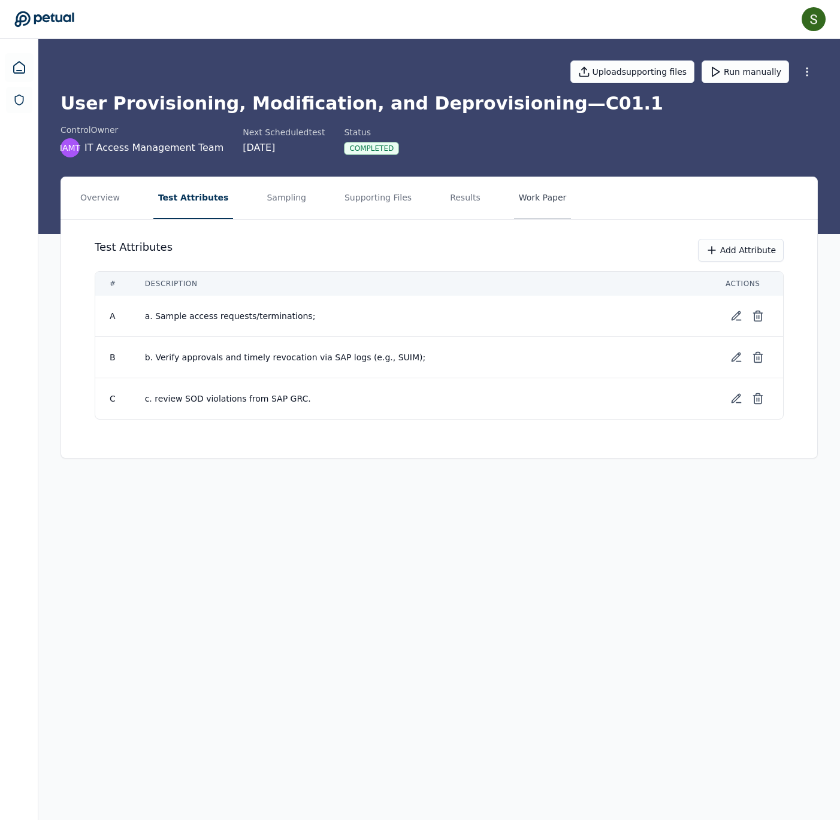
click at [419, 212] on button "Work Paper" at bounding box center [542, 198] width 57 height 42
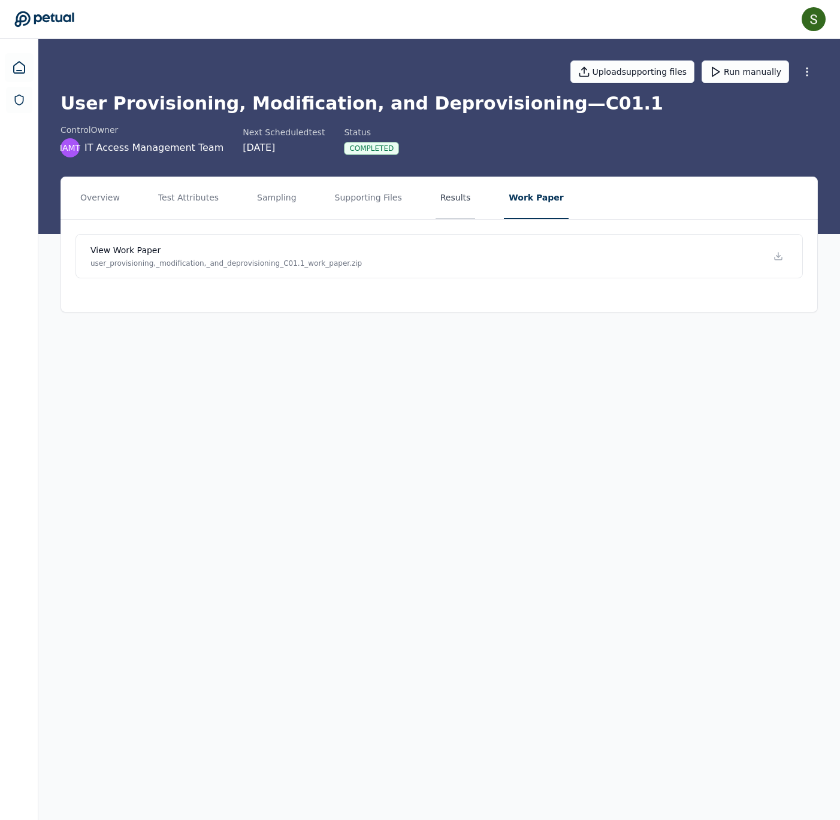
click at [419, 219] on button "Results" at bounding box center [455, 198] width 40 height 42
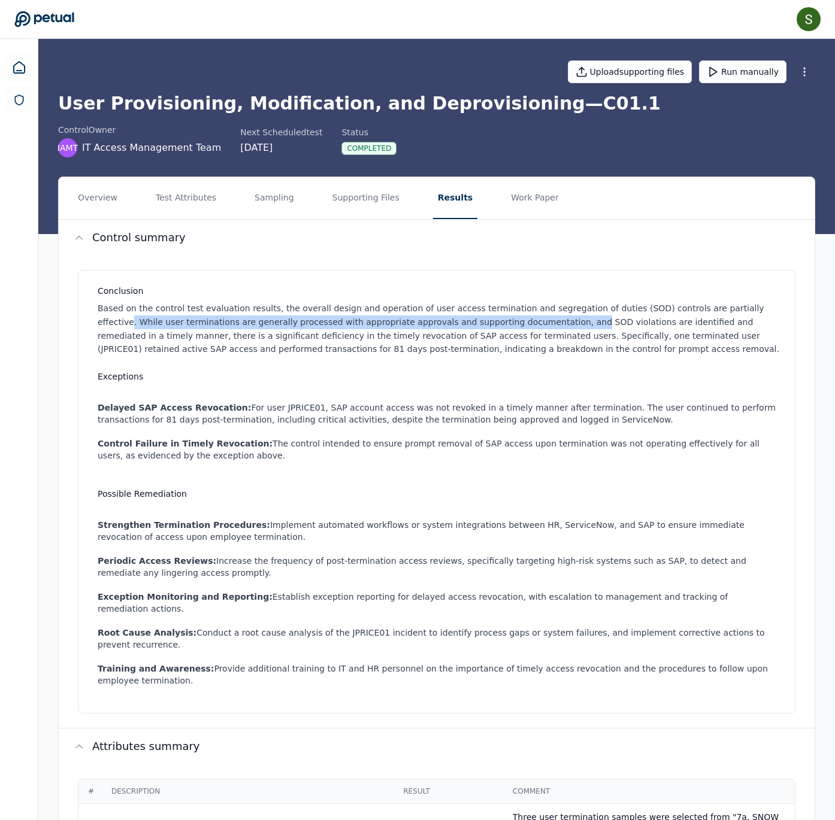
drag, startPoint x: 289, startPoint y: 361, endPoint x: 198, endPoint y: 368, distance: 91.3
click at [198, 356] on p "Based on the control test evaluation results, the overall design and operation …" at bounding box center [439, 329] width 683 height 54
click at [202, 356] on p "Based on the control test evaluation results, the overall design and operation …" at bounding box center [439, 329] width 683 height 54
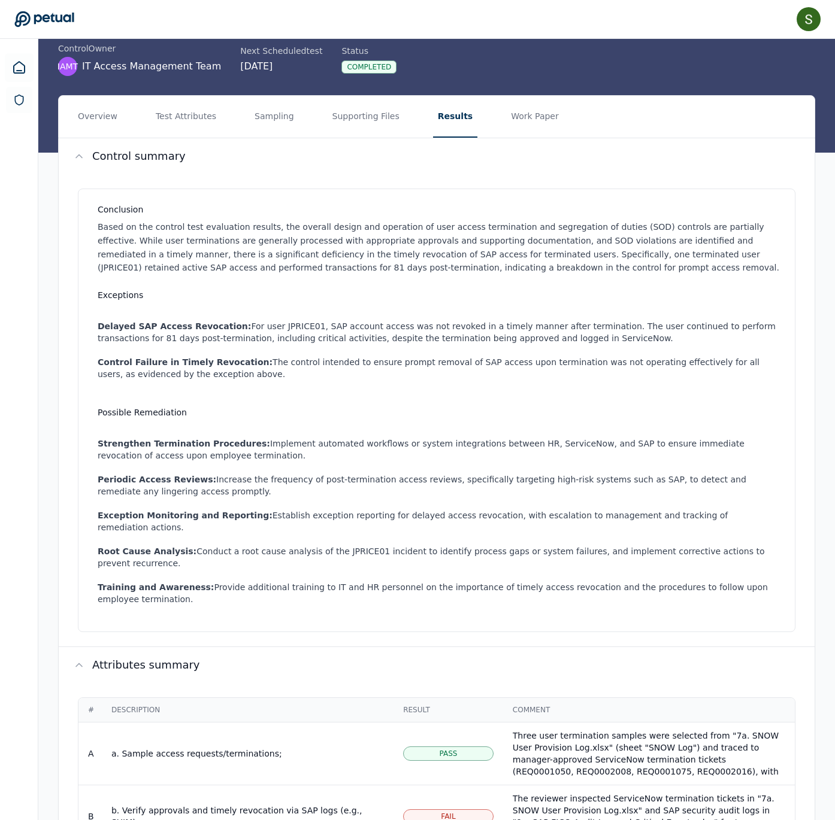
scroll to position [66, 0]
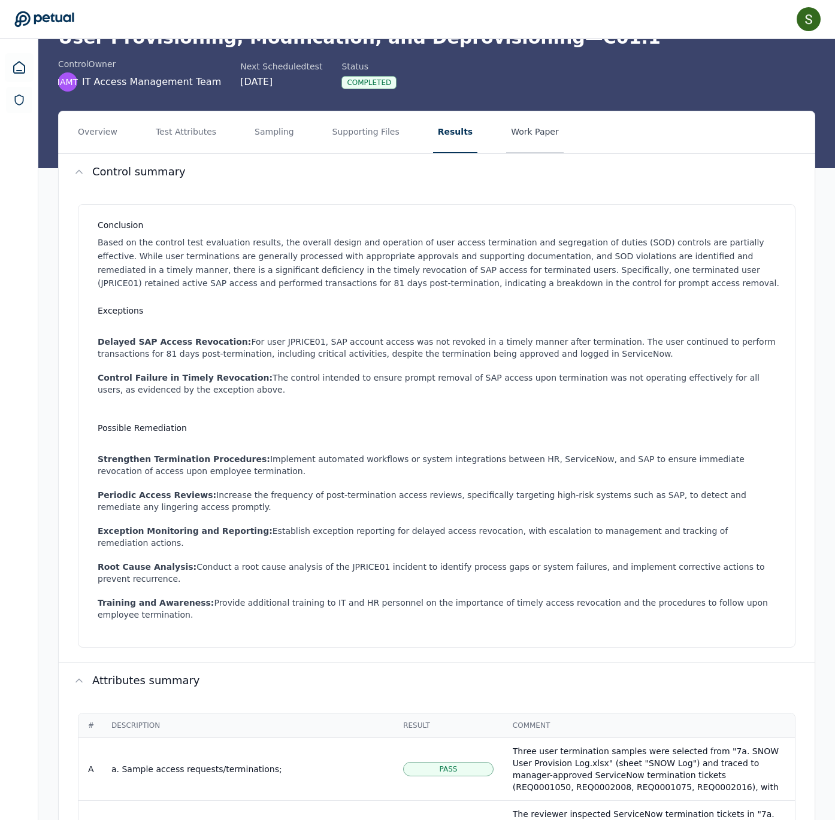
click at [419, 153] on button "Work Paper" at bounding box center [534, 132] width 57 height 42
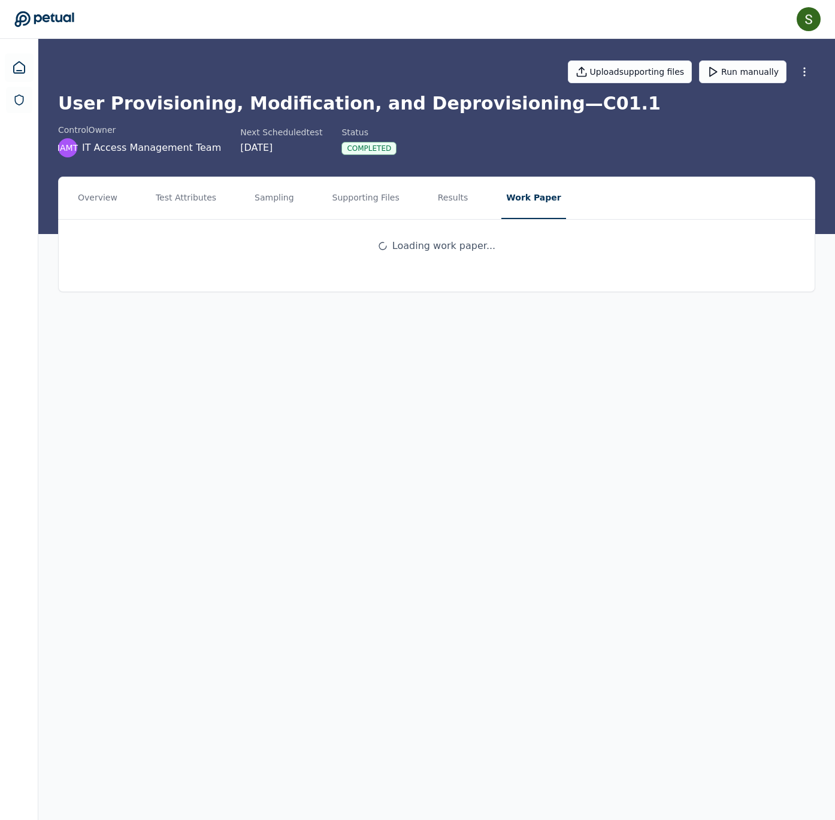
scroll to position [0, 0]
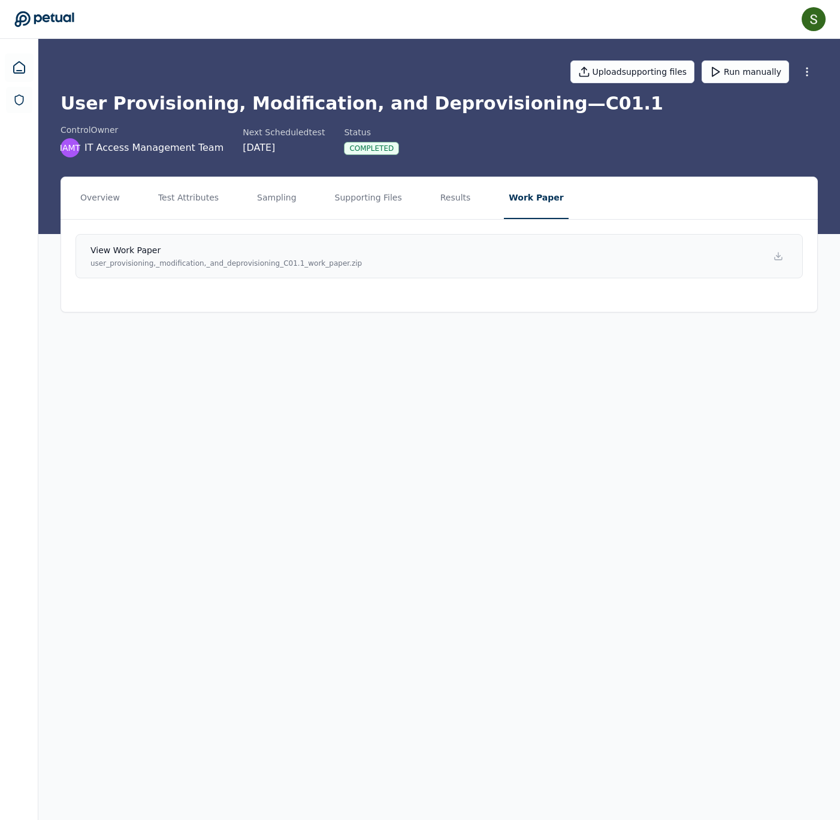
click at [362, 268] on p "user_provisioning,_modification,_and_deprovisioning_C01.1_work_paper.zip" at bounding box center [225, 264] width 271 height 10
click at [407, 219] on button "Supporting Files" at bounding box center [368, 198] width 77 height 42
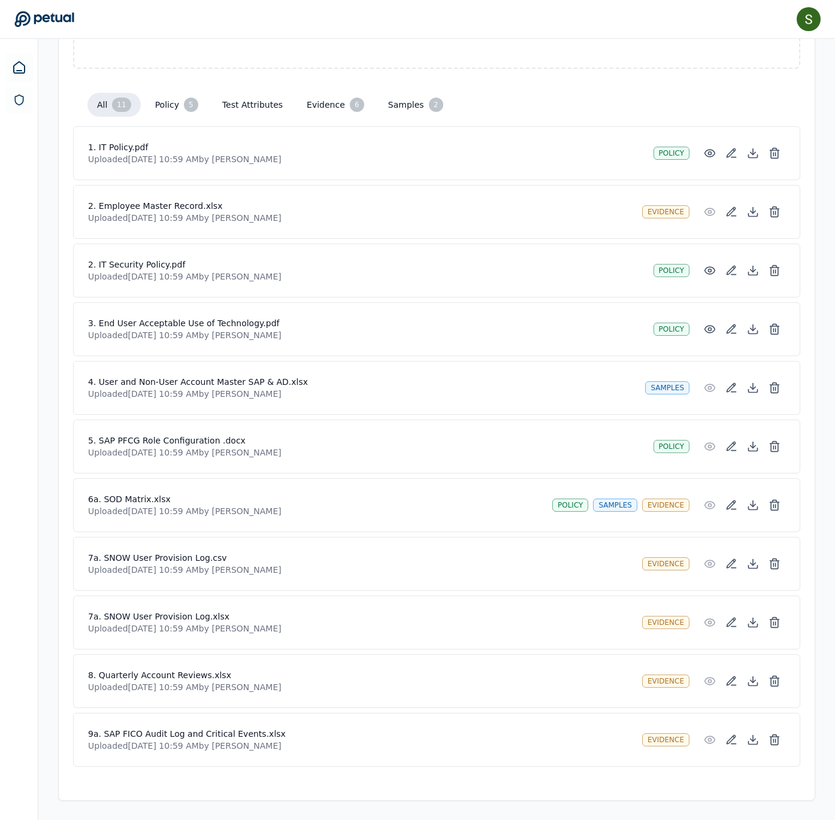
scroll to position [396, 0]
